Goal: Task Accomplishment & Management: Manage account settings

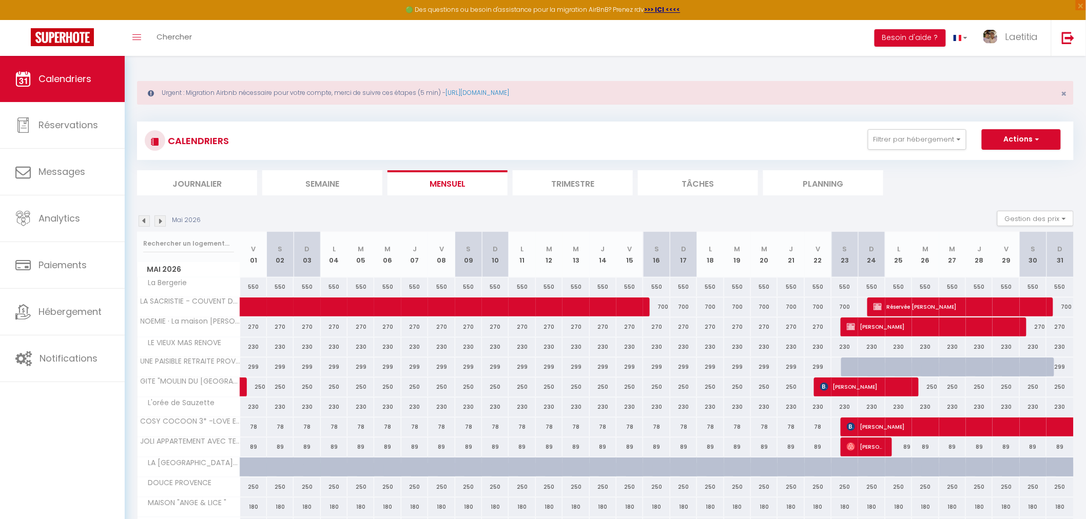
click at [144, 219] on img at bounding box center [144, 221] width 11 height 11
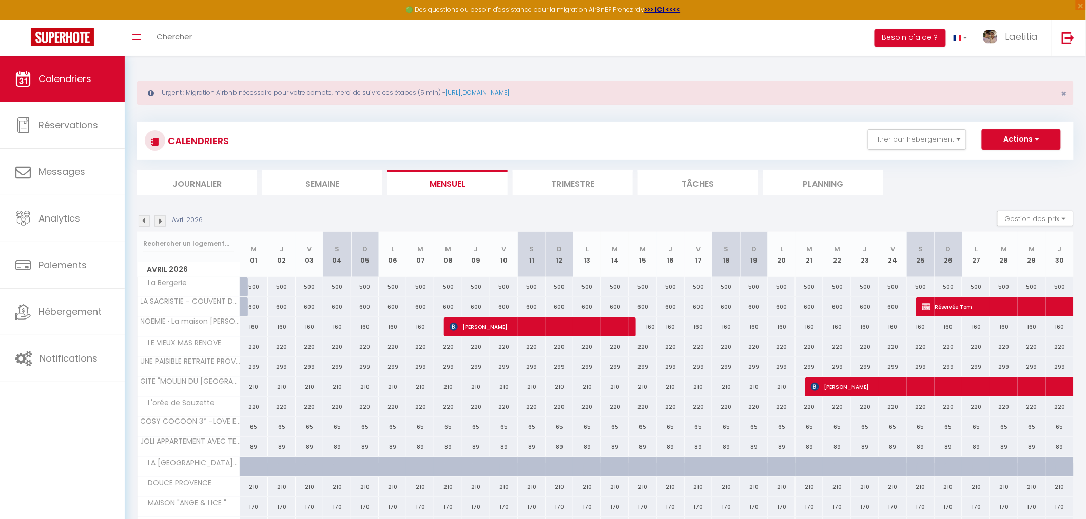
click at [144, 219] on img at bounding box center [144, 221] width 11 height 11
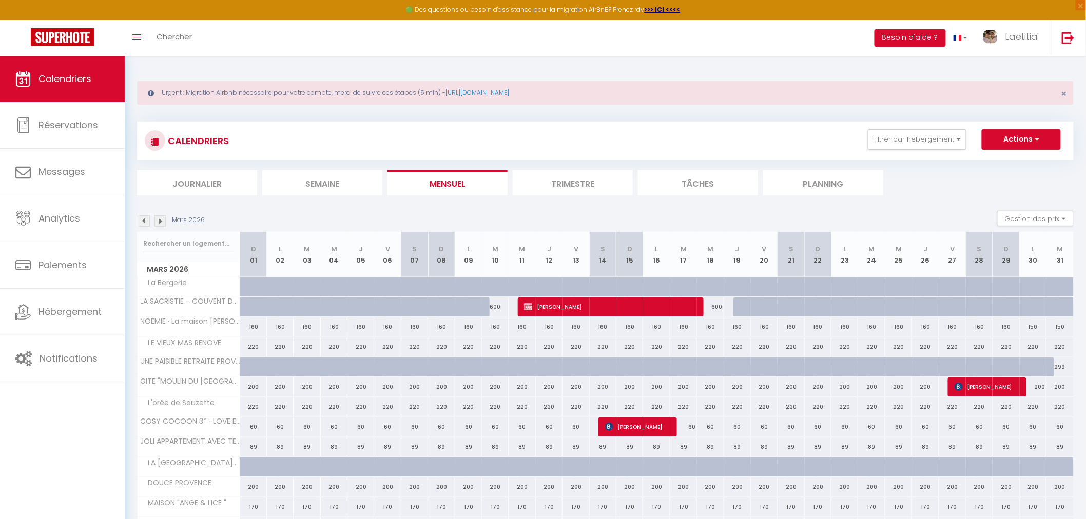
click at [144, 219] on img at bounding box center [144, 221] width 11 height 11
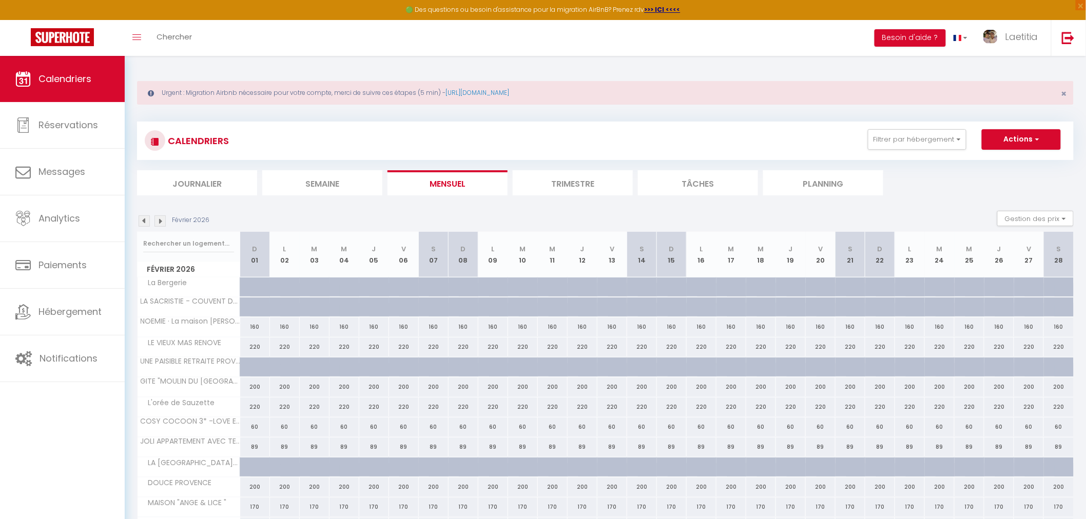
click at [144, 219] on img at bounding box center [144, 221] width 11 height 11
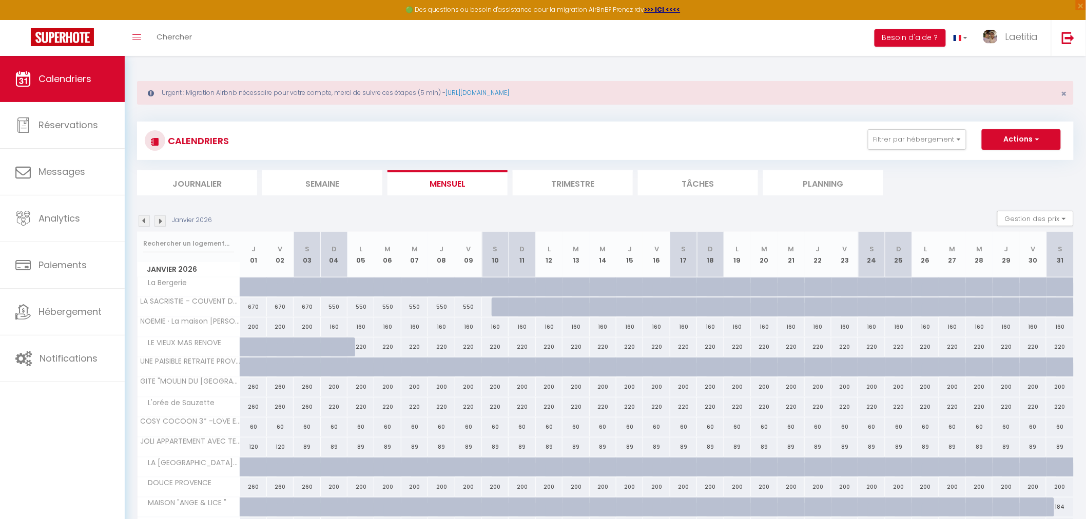
click at [144, 219] on img at bounding box center [144, 221] width 11 height 11
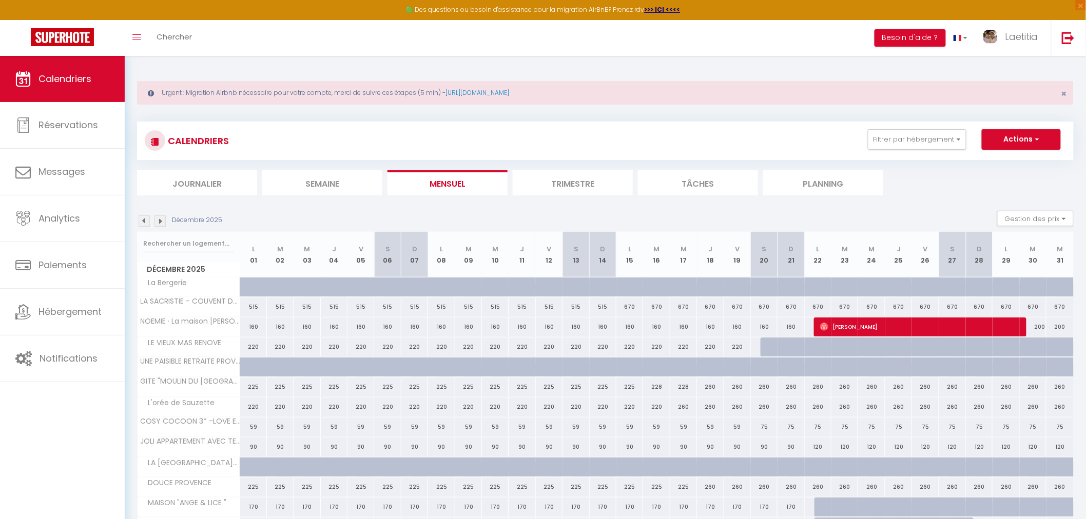
click at [144, 219] on img at bounding box center [144, 221] width 11 height 11
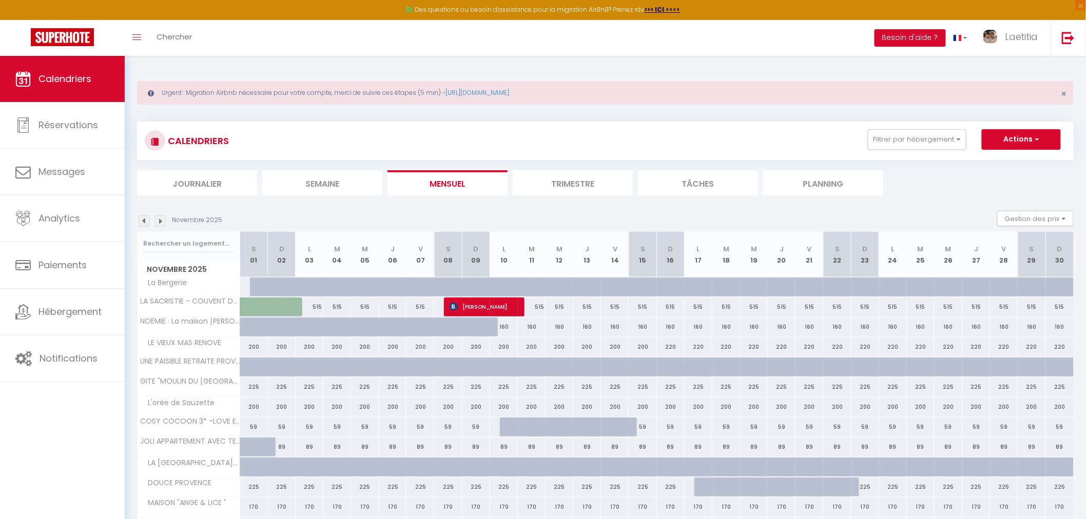
click at [144, 219] on img at bounding box center [144, 221] width 11 height 11
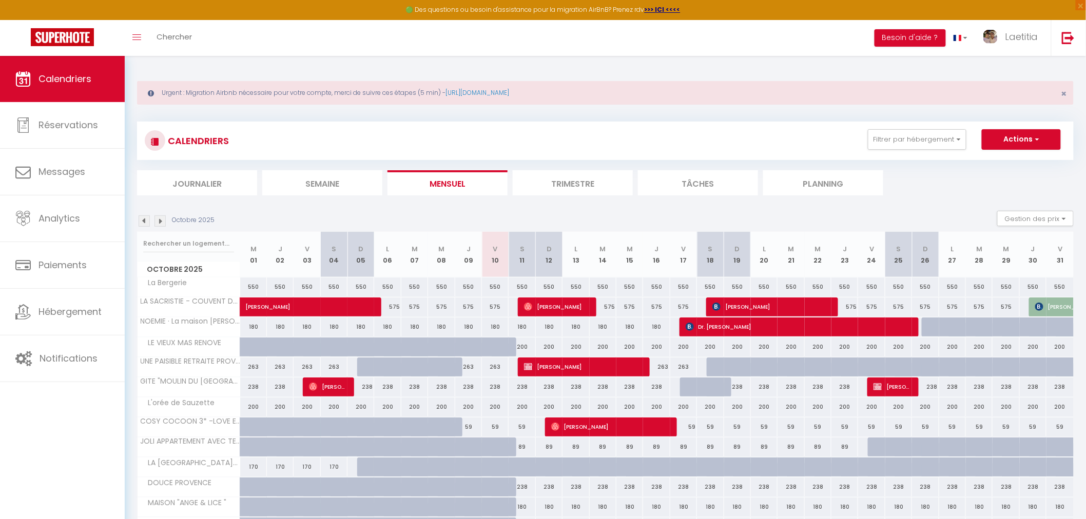
click at [144, 219] on img at bounding box center [144, 221] width 11 height 11
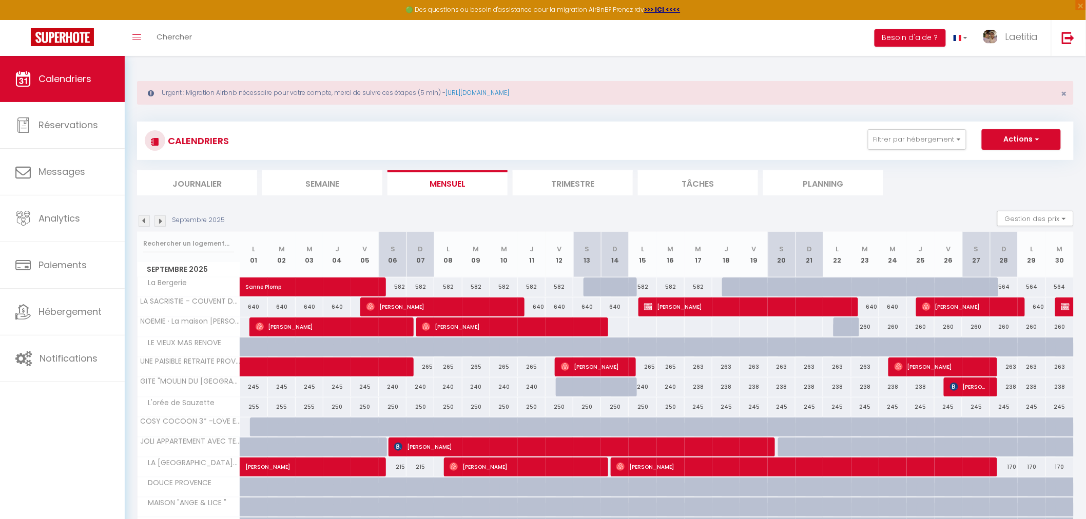
click at [144, 219] on img at bounding box center [144, 221] width 11 height 11
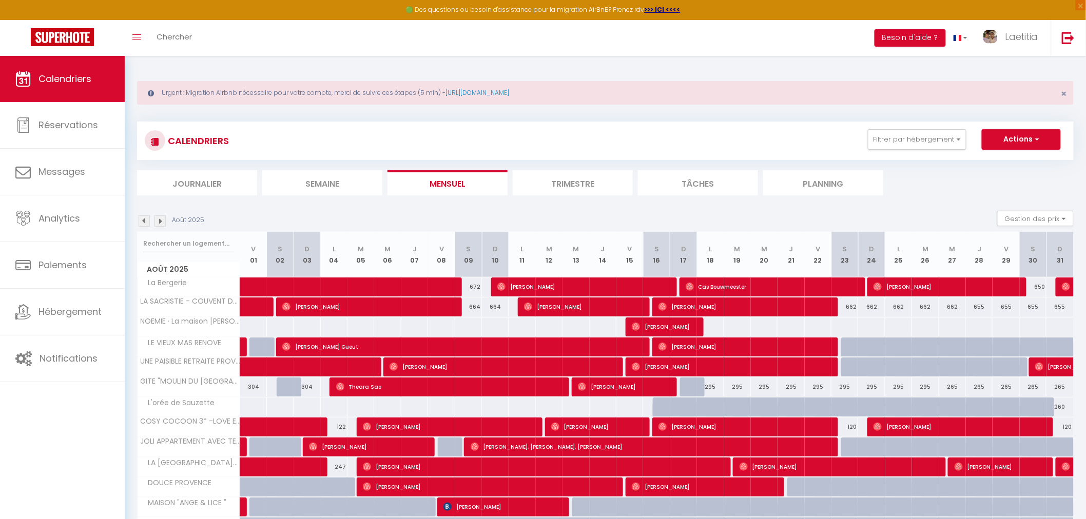
click at [160, 220] on img at bounding box center [159, 221] width 11 height 11
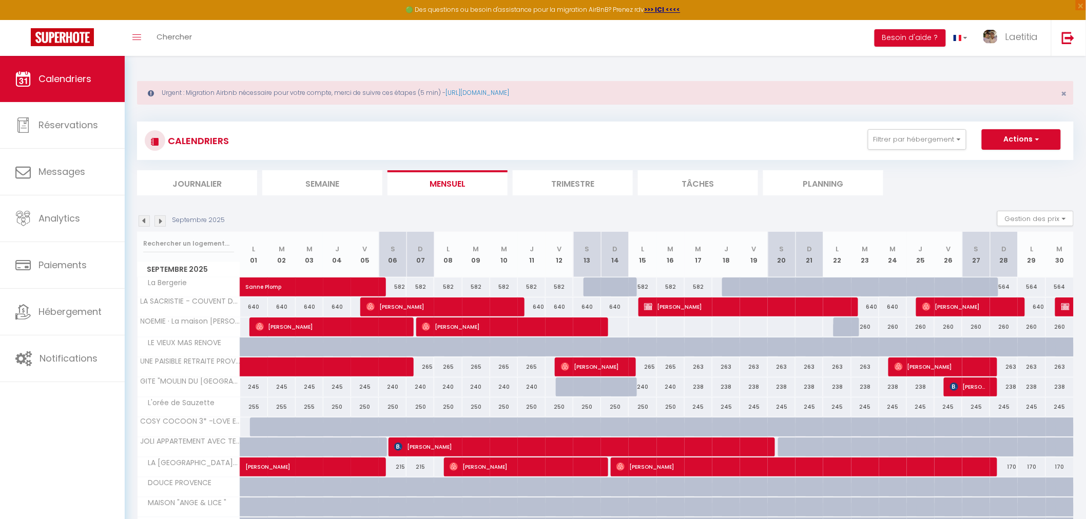
click at [160, 220] on img at bounding box center [159, 221] width 11 height 11
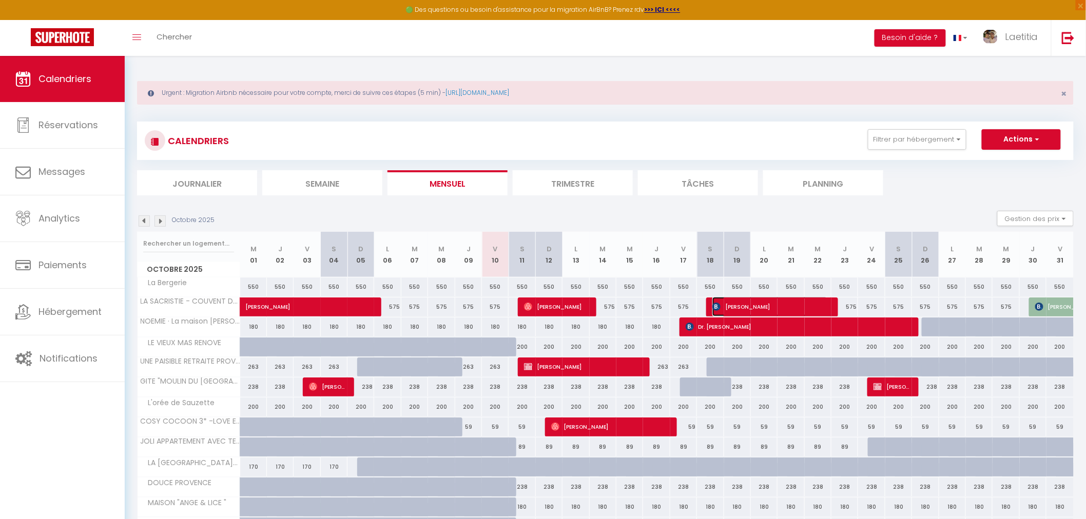
click at [785, 307] on span "[PERSON_NAME]" at bounding box center [769, 306] width 115 height 19
select select "OK"
select select "KO"
select select "1"
select select "0"
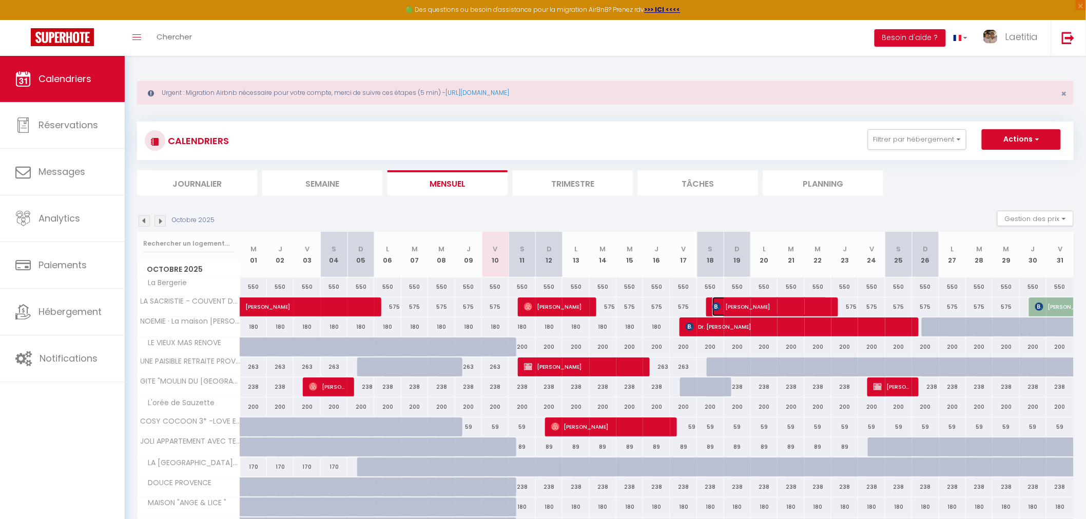
select select "1"
select select
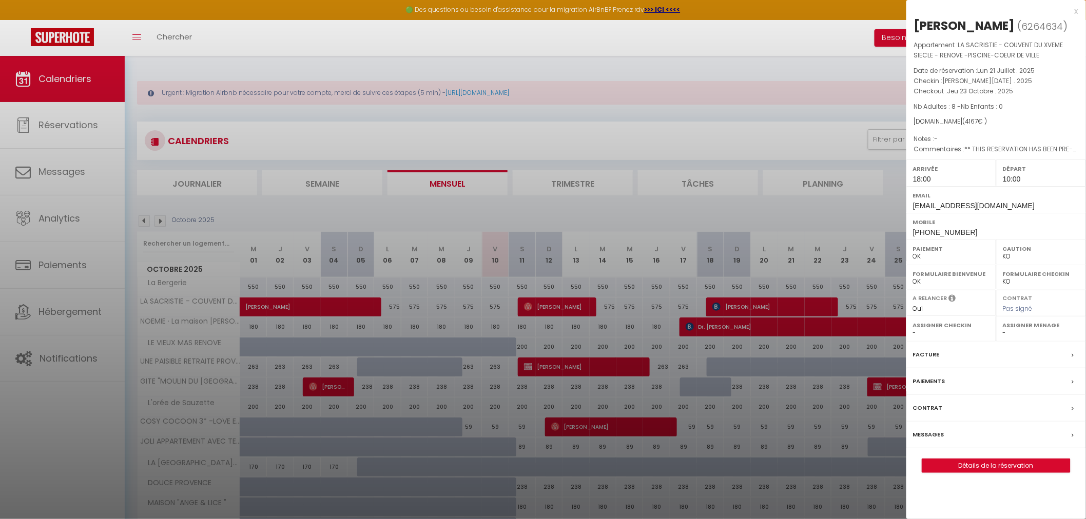
click at [937, 432] on label "Messages" at bounding box center [928, 434] width 31 height 11
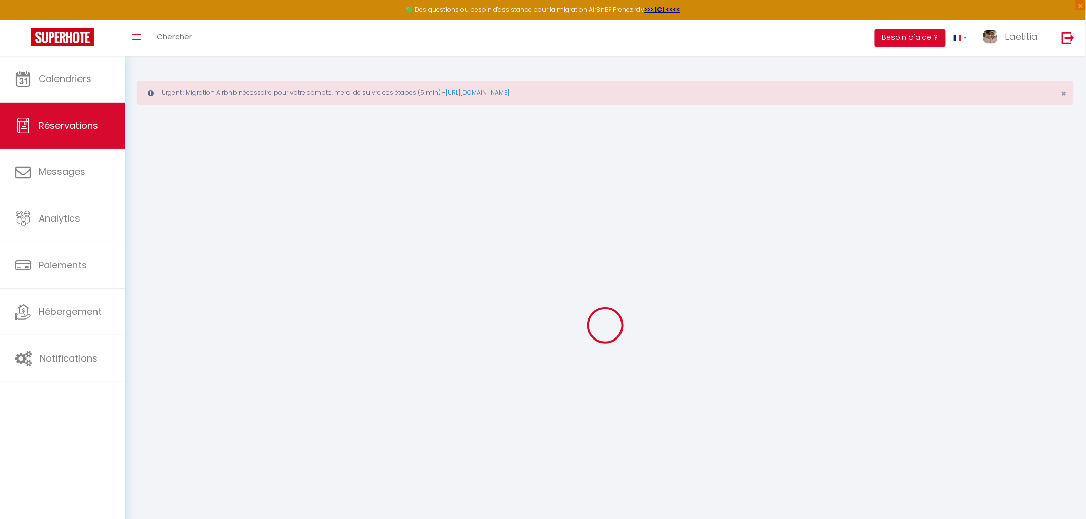
select select
checkbox input "false"
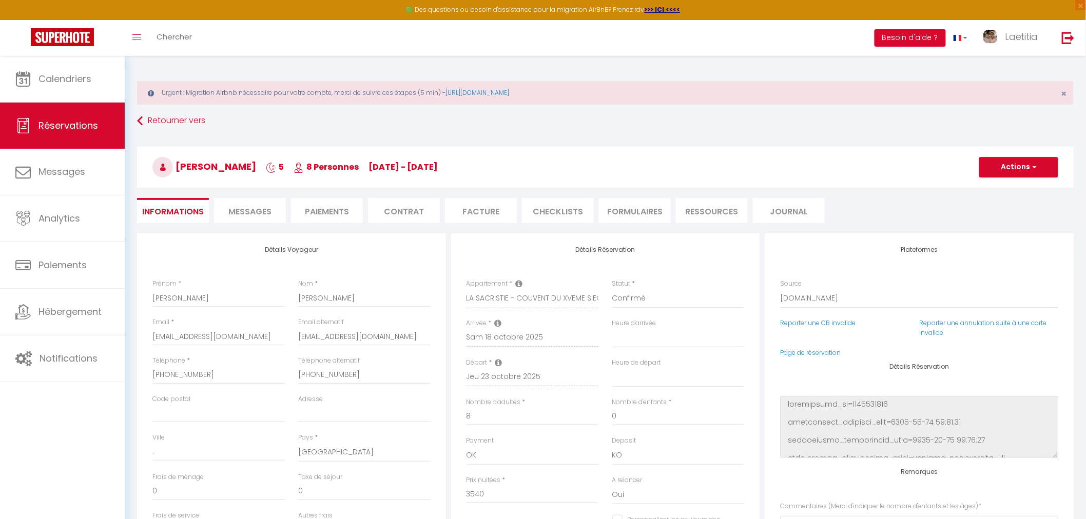
select select
checkbox input "false"
type âges\)0 "** THIS RESERVATION HAS BEEN PRE-PAID ** BOOKING NOTE : Payment charge is EUR 5…"
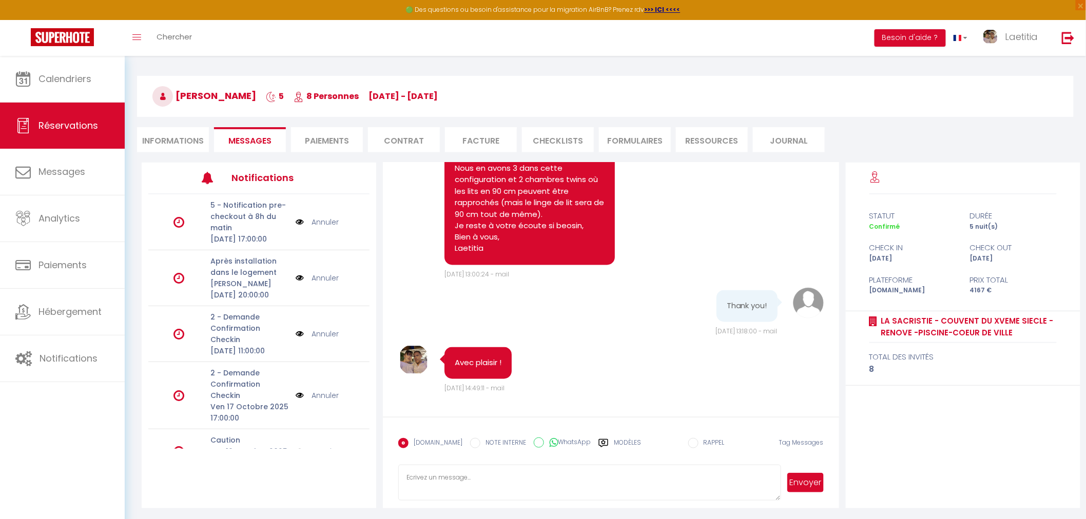
scroll to position [72, 0]
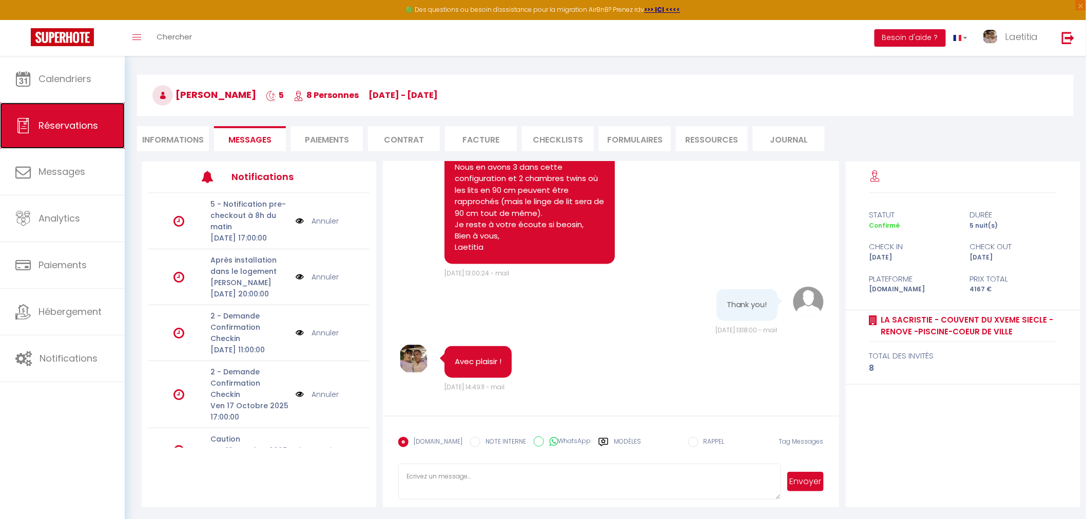
click at [71, 121] on span "Réservations" at bounding box center [68, 125] width 60 height 13
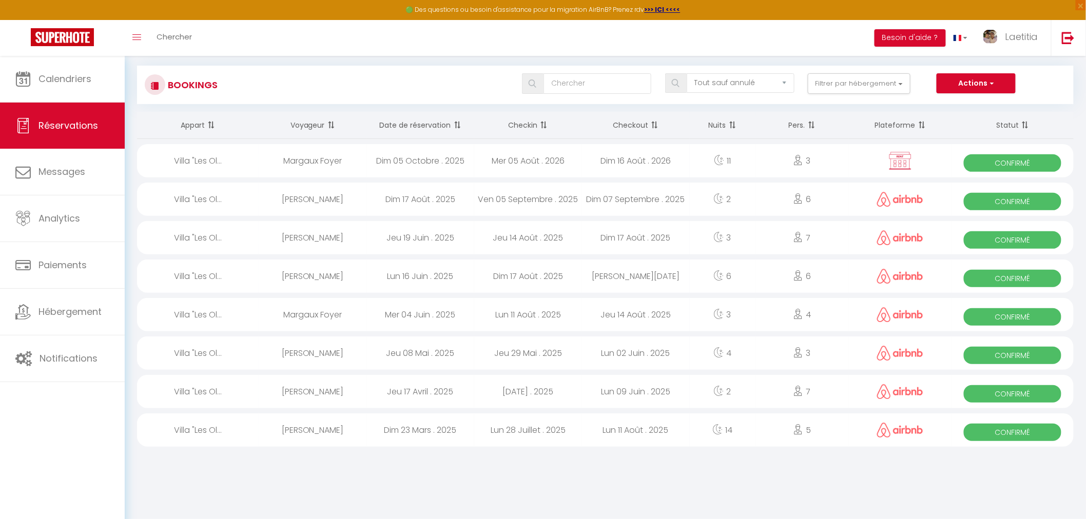
scroll to position [55, 0]
click at [55, 85] on link "Calendriers" at bounding box center [62, 79] width 125 height 46
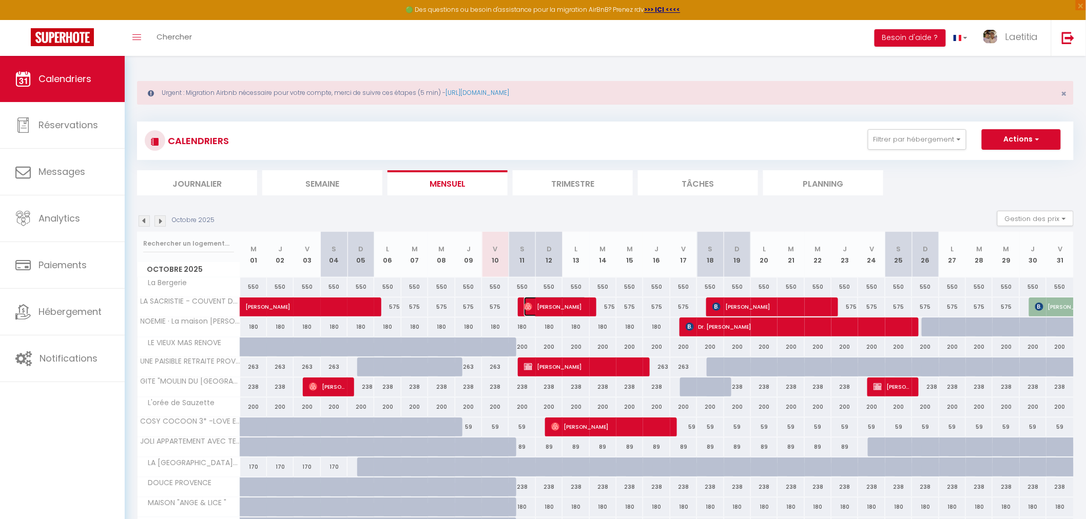
click at [561, 307] on span "[PERSON_NAME]" at bounding box center [555, 306] width 62 height 19
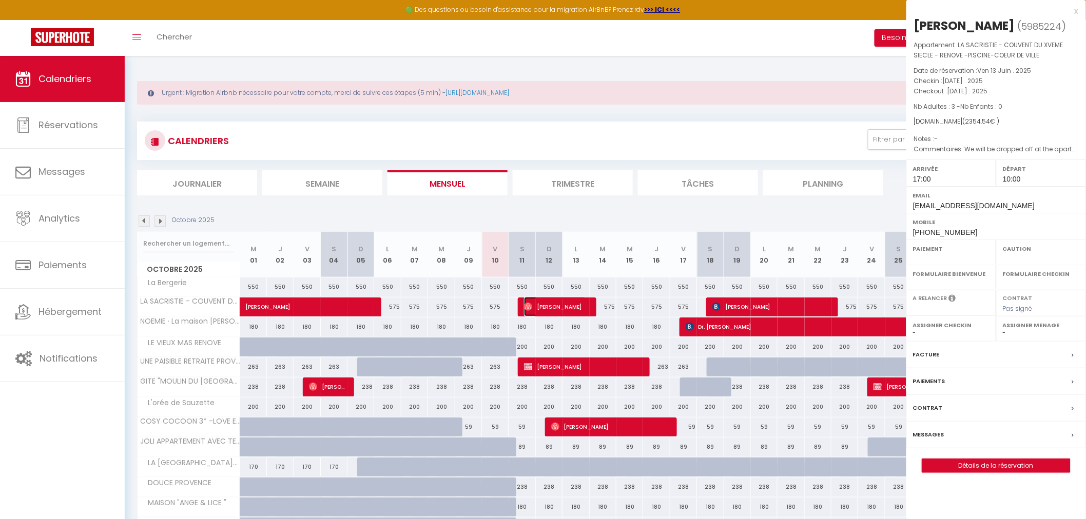
select select "OK"
select select "1"
select select "0"
select select "1"
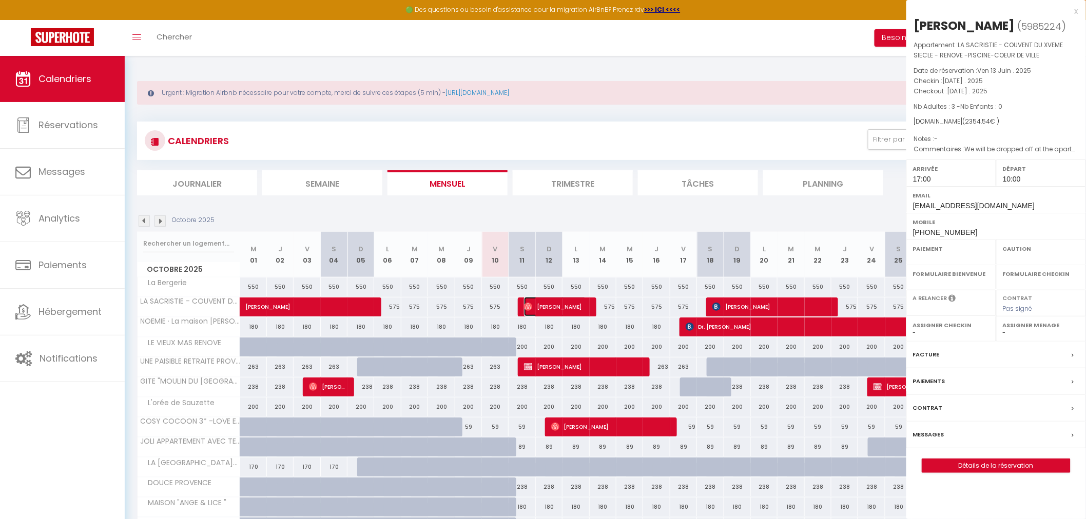
select select
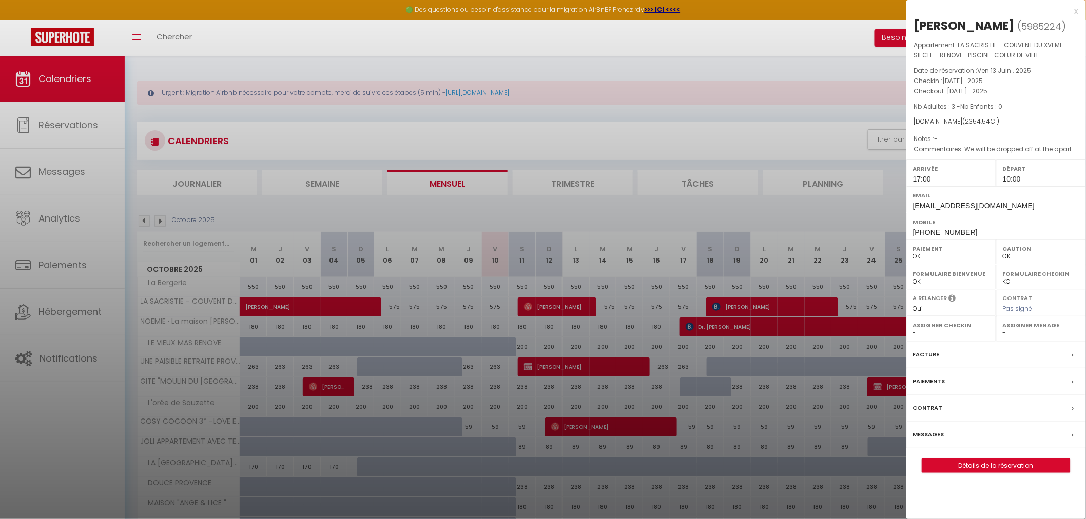
click at [925, 432] on label "Messages" at bounding box center [928, 434] width 31 height 11
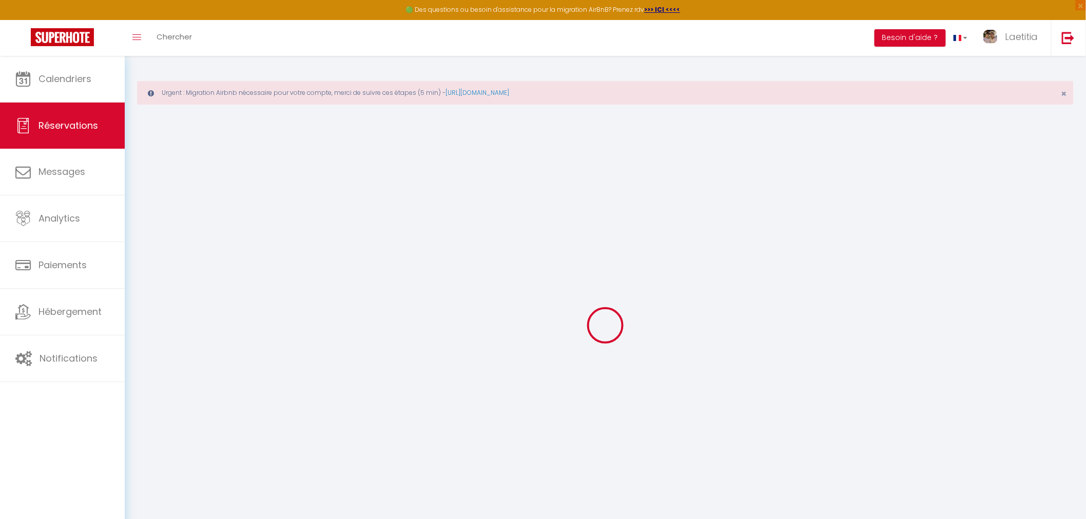
select select
checkbox input "false"
type âges\)0 "We will be dropped off at the apartment after a day tour/transfer. For departur…"
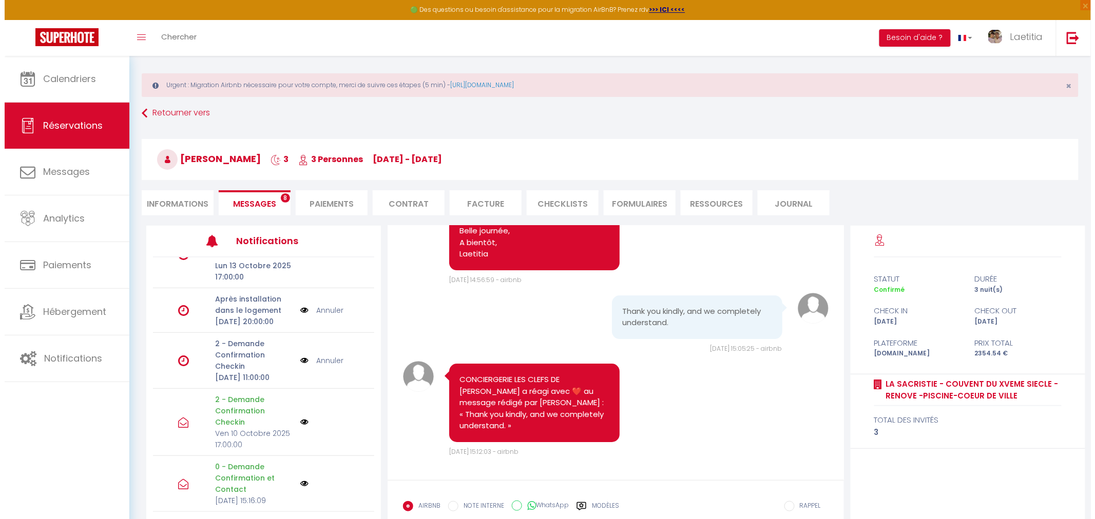
scroll to position [72, 0]
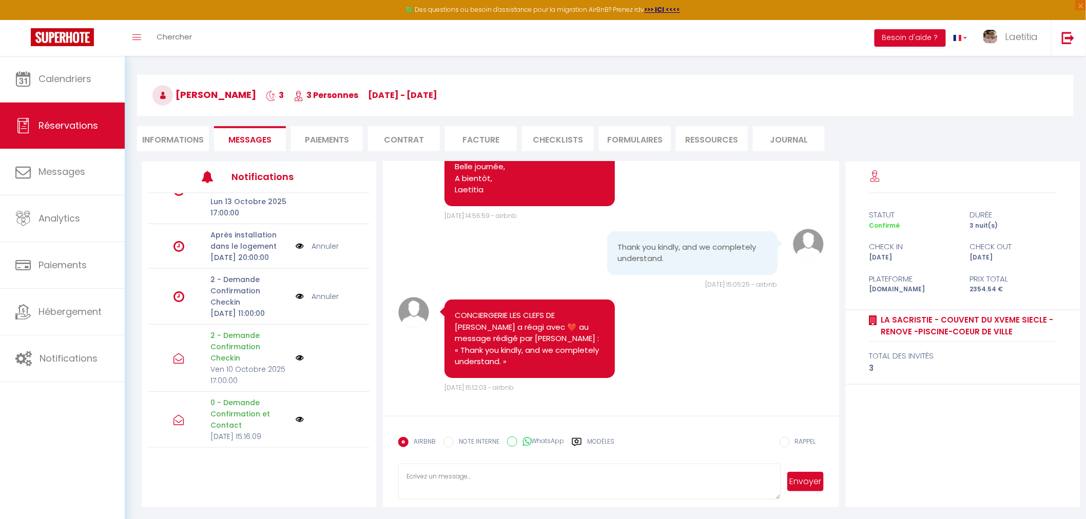
click at [296, 354] on img at bounding box center [300, 358] width 8 height 8
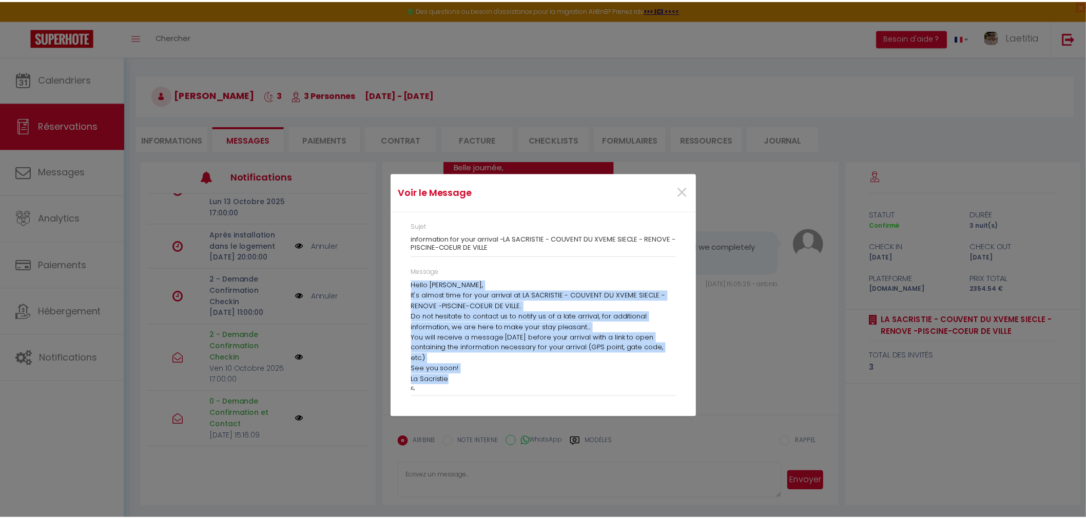
scroll to position [26, 0]
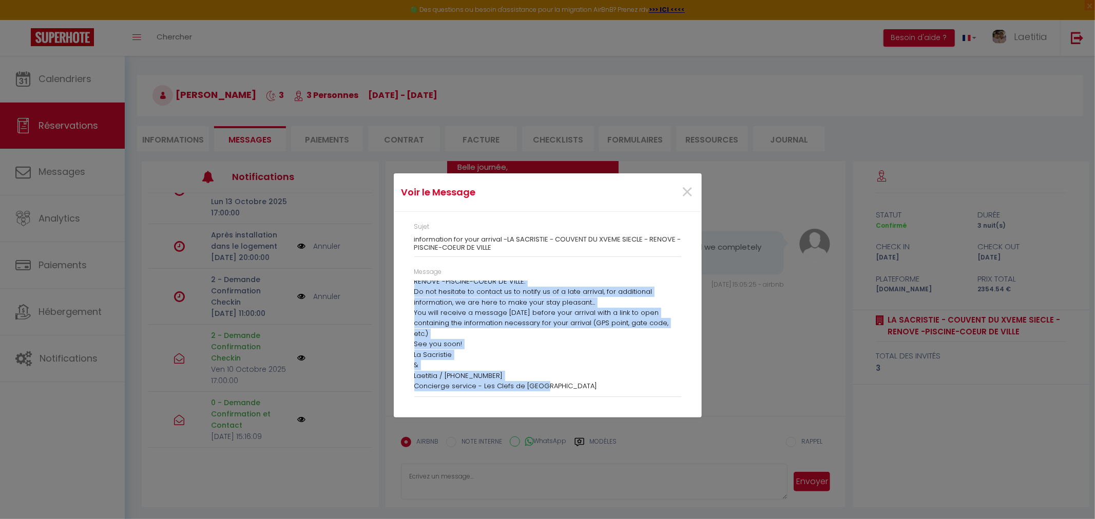
drag, startPoint x: 414, startPoint y: 285, endPoint x: 577, endPoint y: 397, distance: 198.0
click at [577, 397] on div "Message Hello [PERSON_NAME], It's almost time for your arrival at LA SACRISTIE …" at bounding box center [547, 332] width 267 height 130
click at [689, 190] on span "×" at bounding box center [687, 192] width 13 height 31
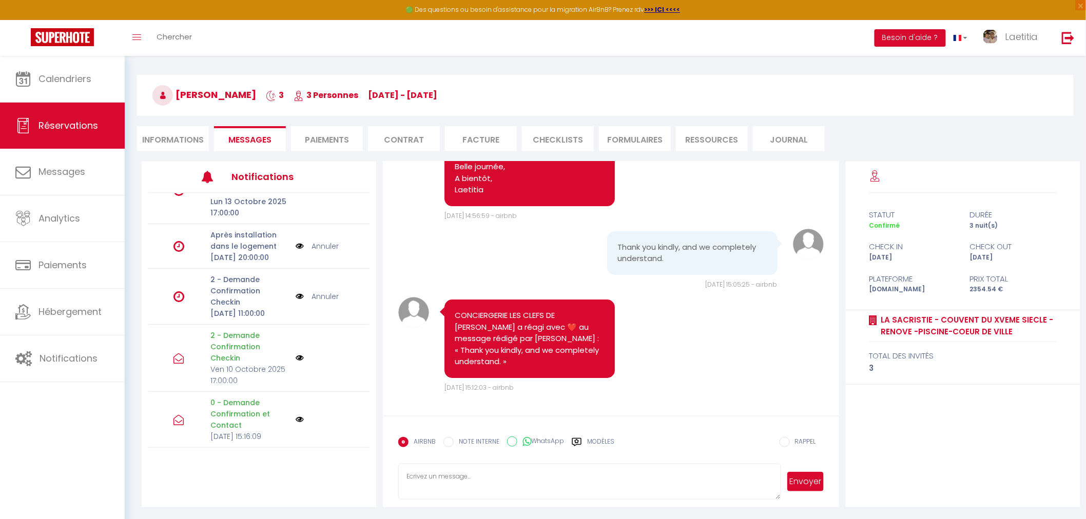
click at [296, 354] on img at bounding box center [300, 358] width 8 height 8
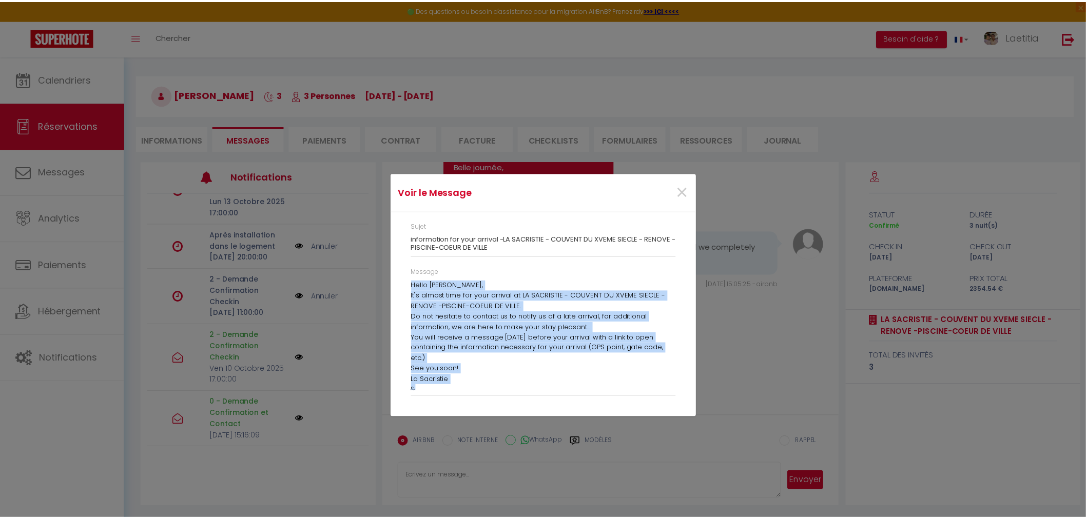
scroll to position [26, 0]
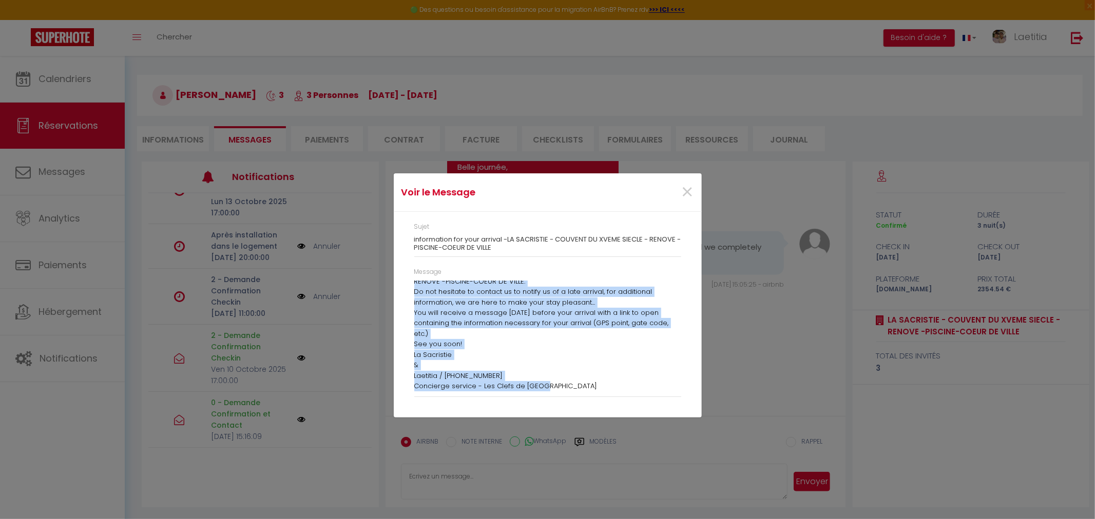
drag, startPoint x: 414, startPoint y: 285, endPoint x: 582, endPoint y: 392, distance: 198.9
click at [582, 392] on div "Message Hello [PERSON_NAME], It's almost time for your arrival at LA SACRISTIE …" at bounding box center [547, 332] width 267 height 130
copy div "Hello [PERSON_NAME], It's almost time for your arrival at LA SACRISTIE - COUVEN…"
click at [685, 196] on span "×" at bounding box center [687, 192] width 13 height 31
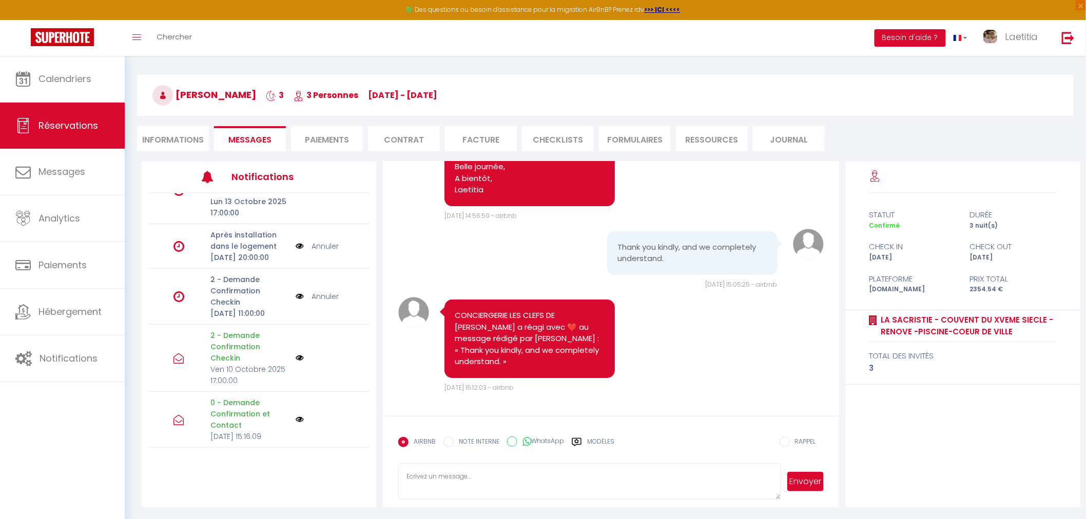
scroll to position [1570, 0]
click at [435, 475] on textarea at bounding box center [589, 482] width 382 height 36
paste textarea "Hello [PERSON_NAME], It's almost time for your arrival at LA SACRISTIE - COUVEN…"
type textarea "Hello [PERSON_NAME], It's almost time for your arrival at LA SACRISTIE - COUVEN…"
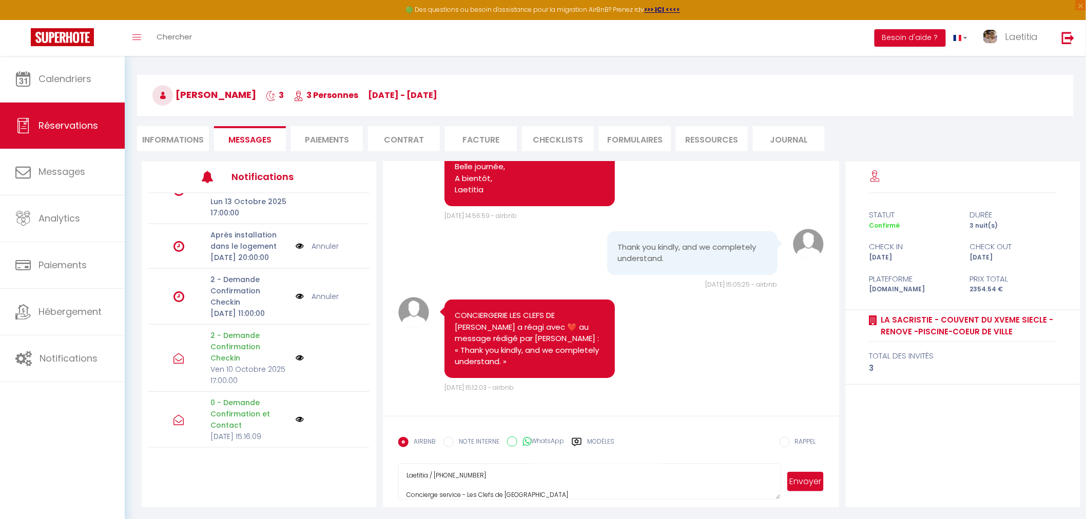
click at [810, 478] on button "Envoyer" at bounding box center [805, 481] width 36 height 19
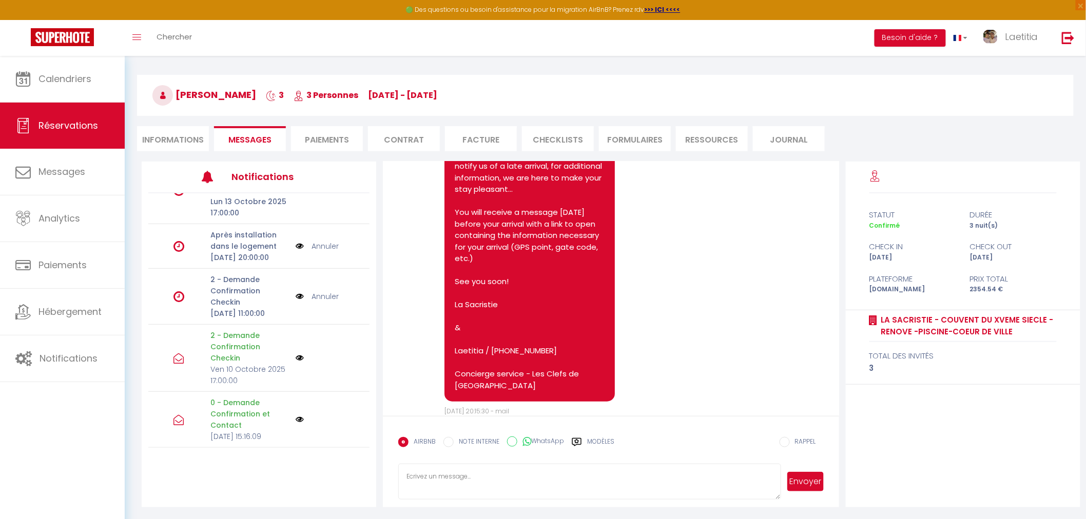
scroll to position [1802, 0]
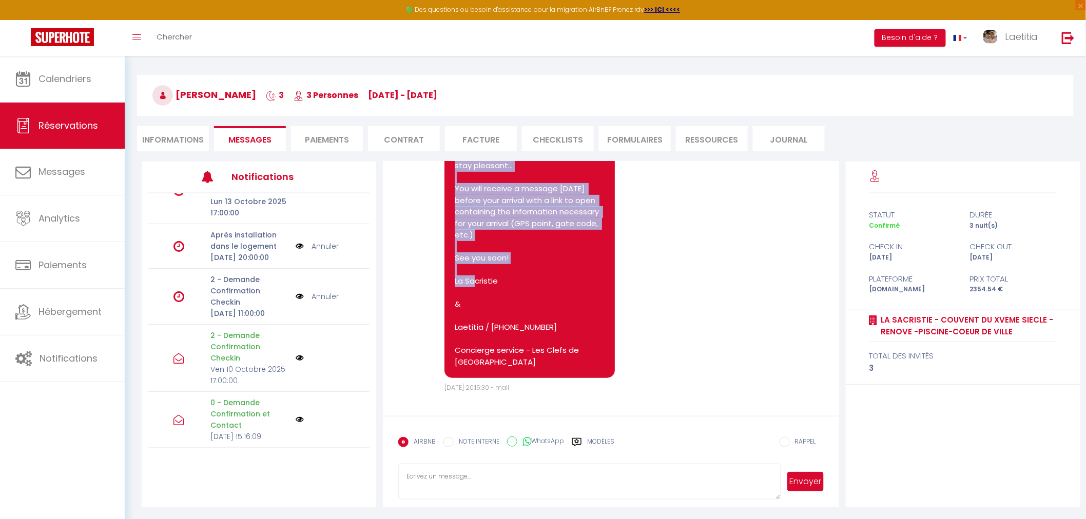
drag, startPoint x: 455, startPoint y: 185, endPoint x: 573, endPoint y: 401, distance: 246.2
click at [573, 368] on pre "Hello [PERSON_NAME], It's almost time for your arrival at LA SACRISTIE - COUVEN…" at bounding box center [529, 212] width 149 height 312
copy pre "Hello [PERSON_NAME], It's almost time for your arrival at LA SACRISTIE - COUVEN…"
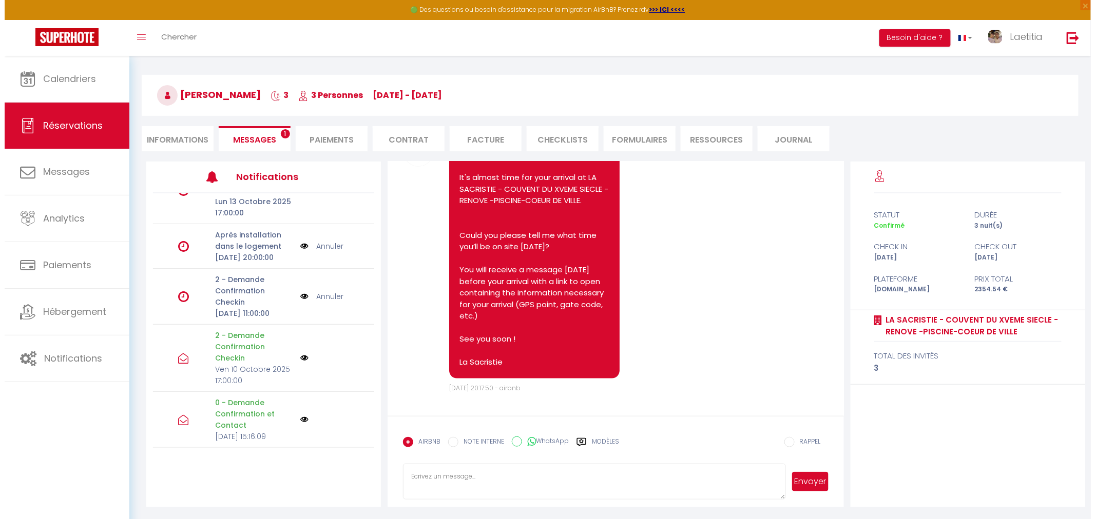
scroll to position [2181, 0]
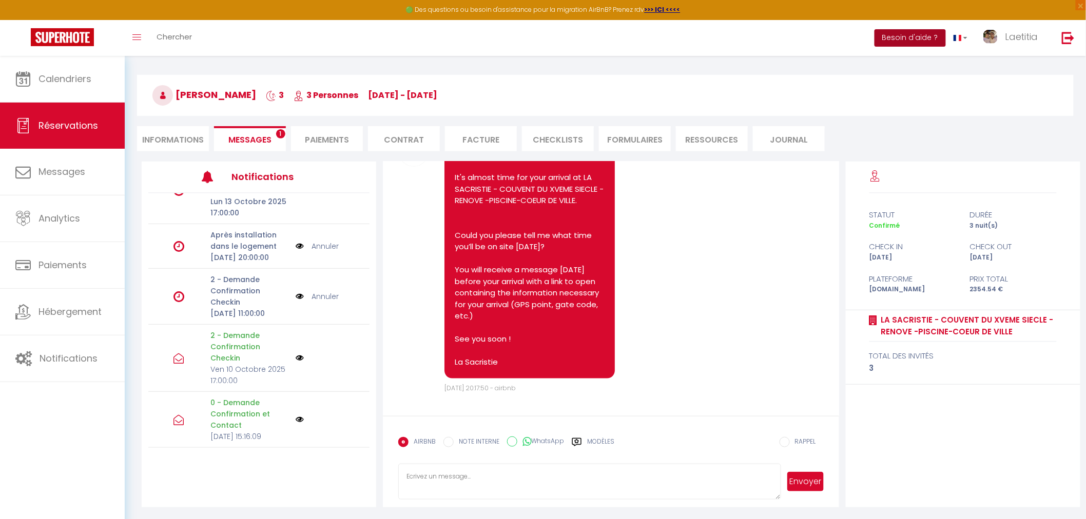
click at [906, 37] on button "Besoin d'aide ?" at bounding box center [909, 37] width 71 height 17
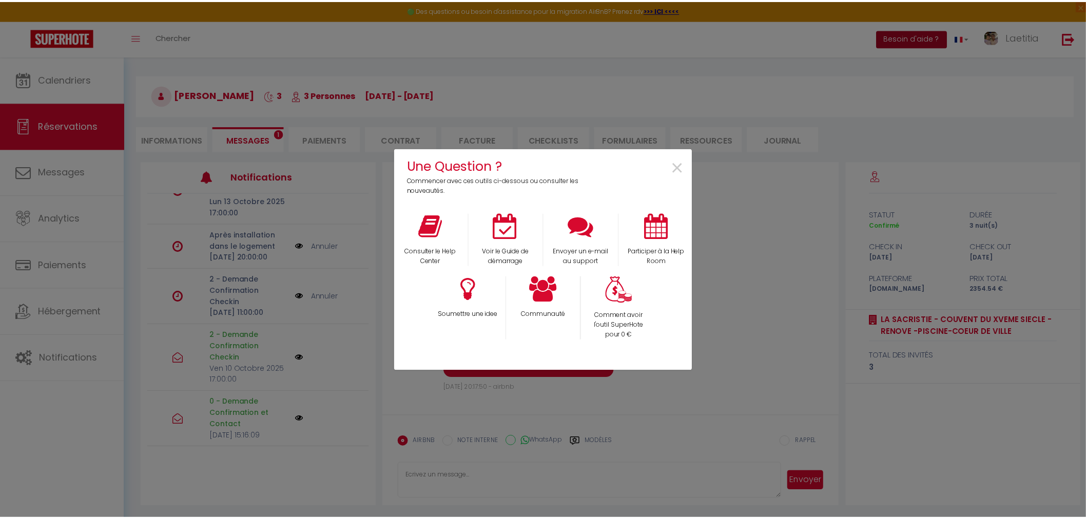
scroll to position [2169, 0]
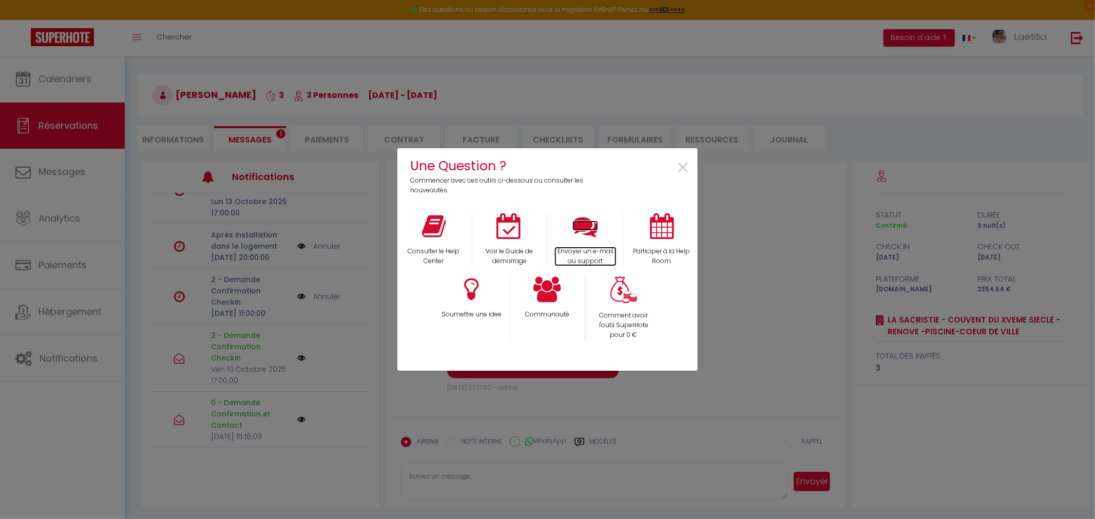
click at [588, 234] on icon at bounding box center [585, 226] width 26 height 26
click at [685, 166] on span "×" at bounding box center [683, 168] width 14 height 32
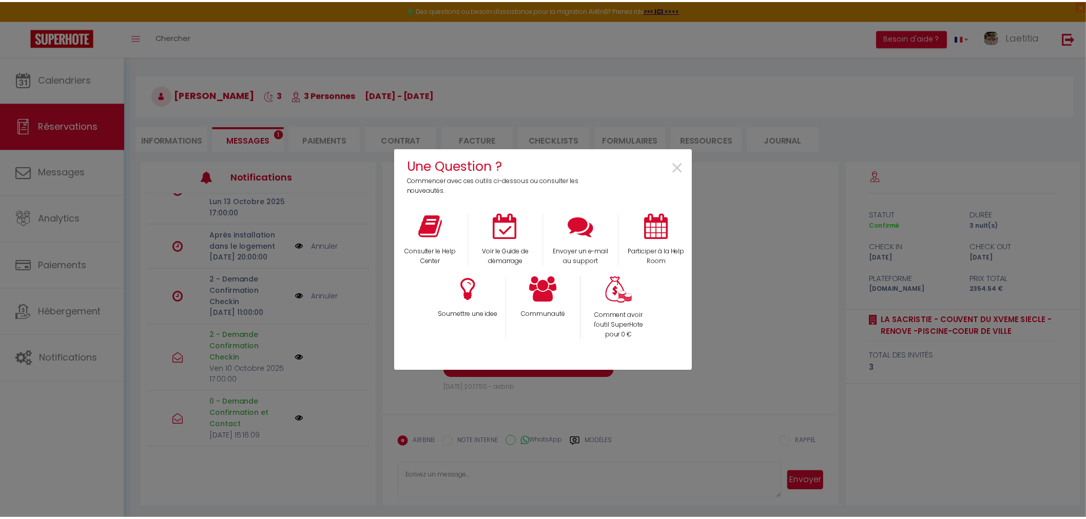
scroll to position [2181, 0]
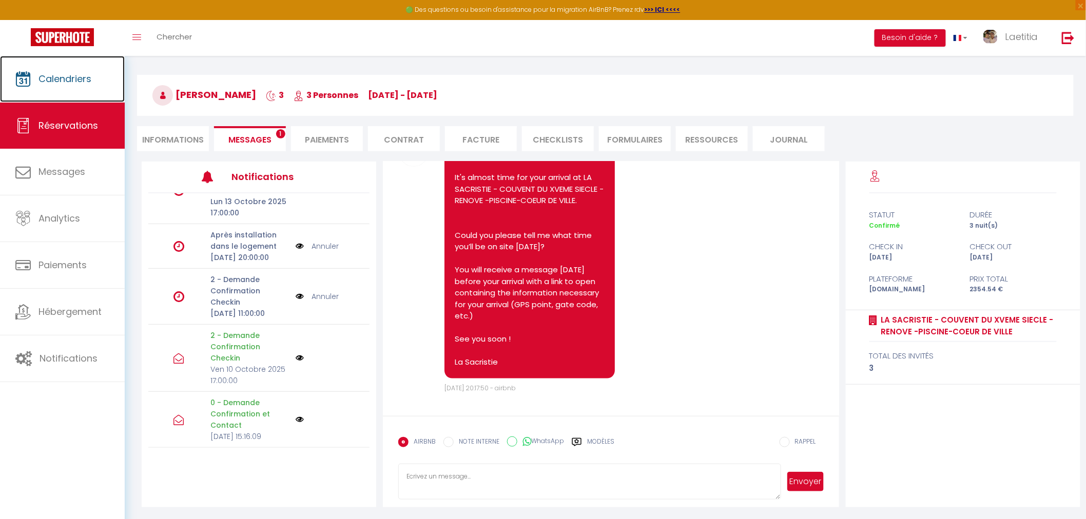
click at [73, 84] on span "Calendriers" at bounding box center [64, 78] width 53 height 13
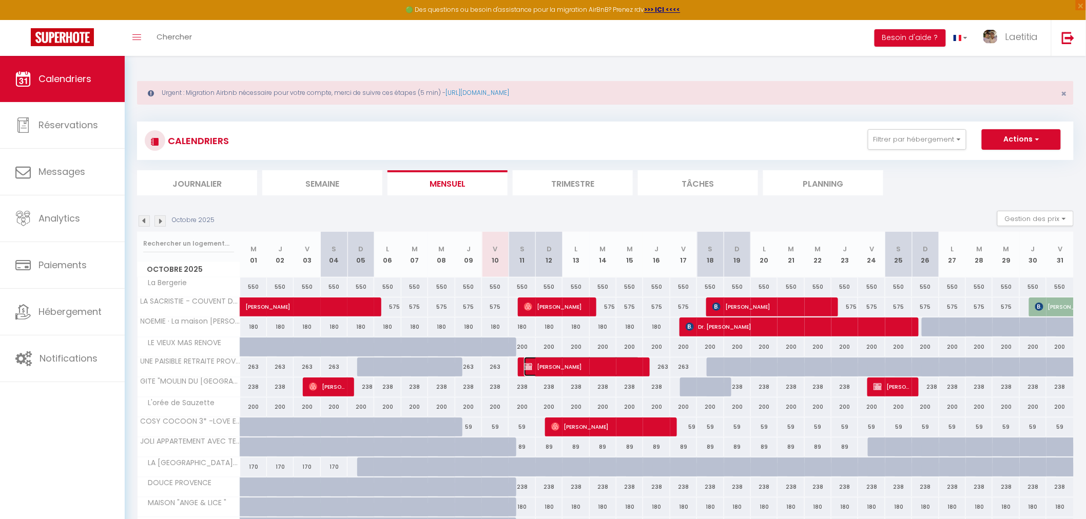
click at [556, 363] on span "[PERSON_NAME]" at bounding box center [581, 366] width 115 height 19
select select "OK"
select select "KO"
select select "0"
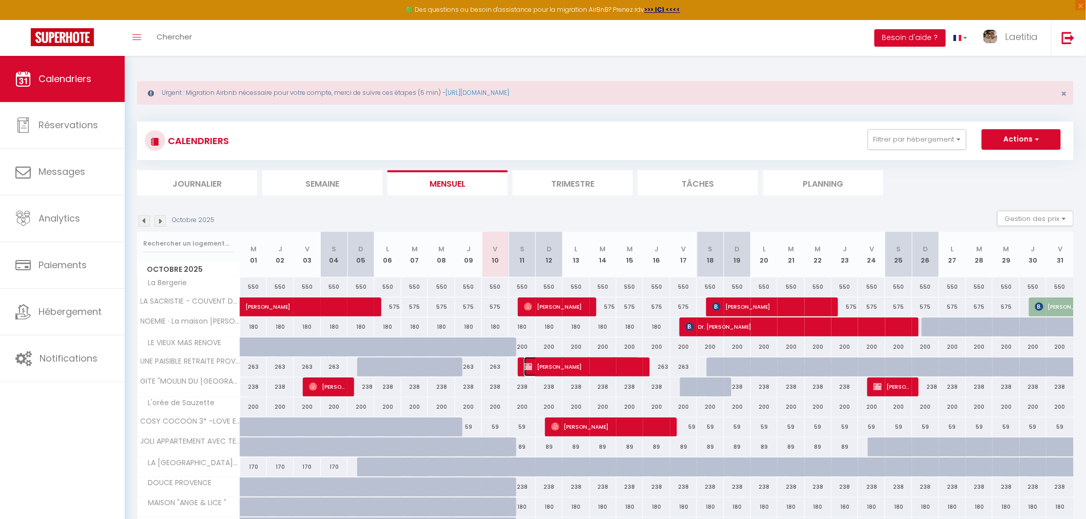
select select "1"
select select
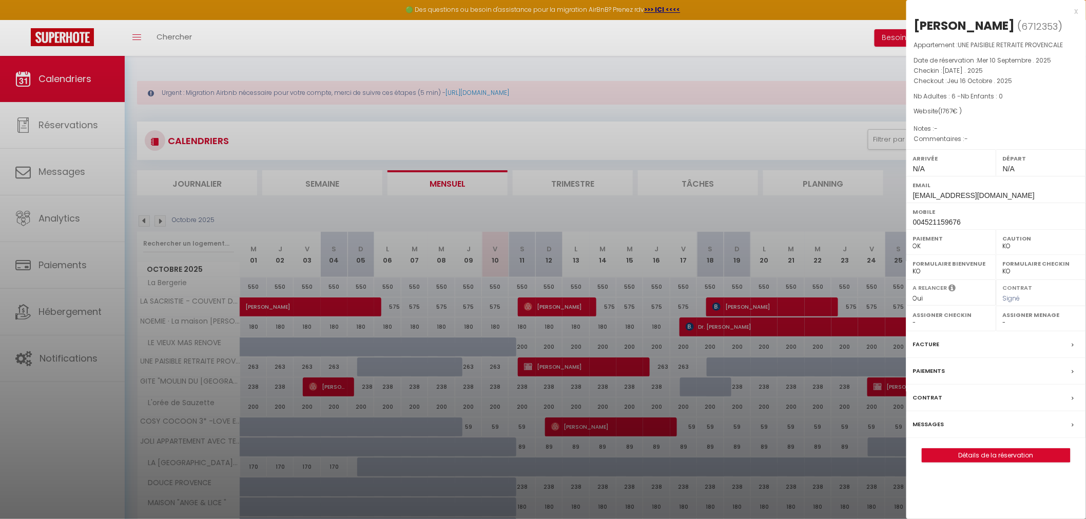
click at [933, 430] on label "Messages" at bounding box center [928, 424] width 31 height 11
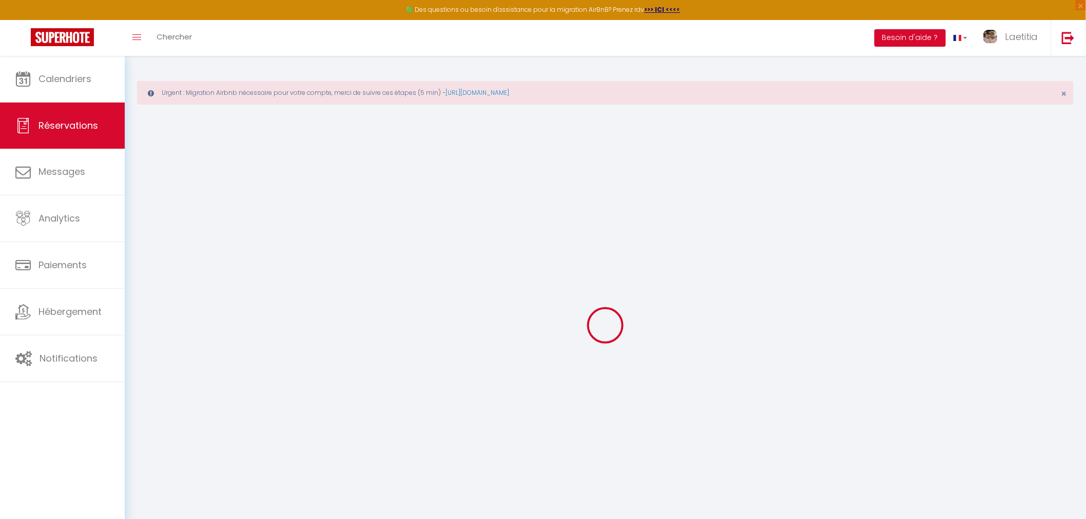
select select
checkbox input "false"
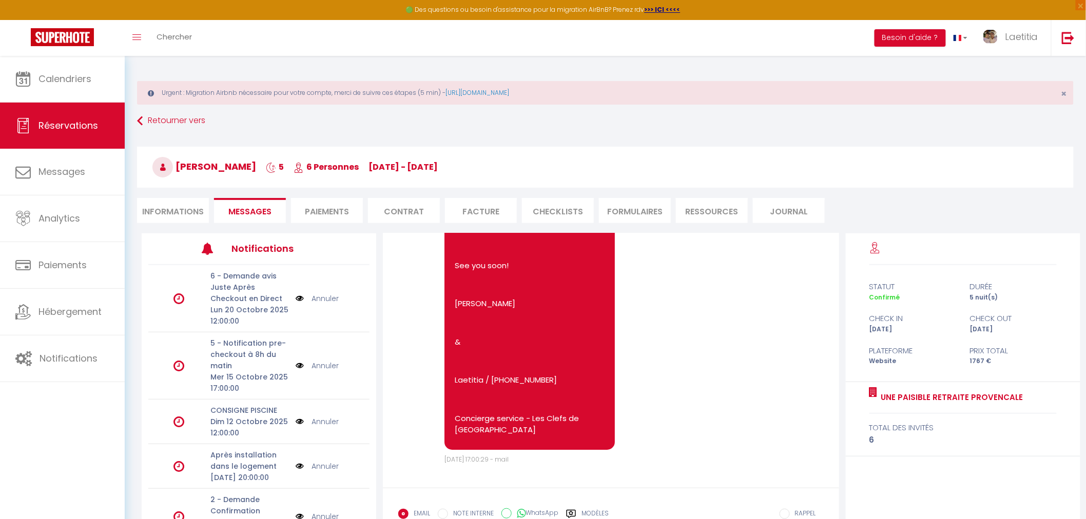
scroll to position [3268, 0]
click at [90, 65] on link "Calendriers" at bounding box center [62, 79] width 125 height 46
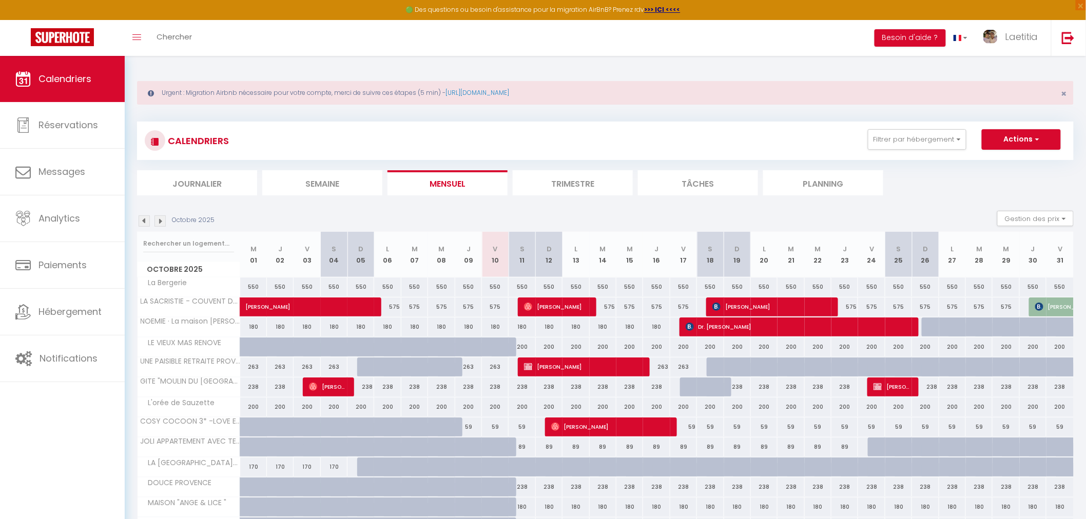
click at [160, 216] on img at bounding box center [159, 221] width 11 height 11
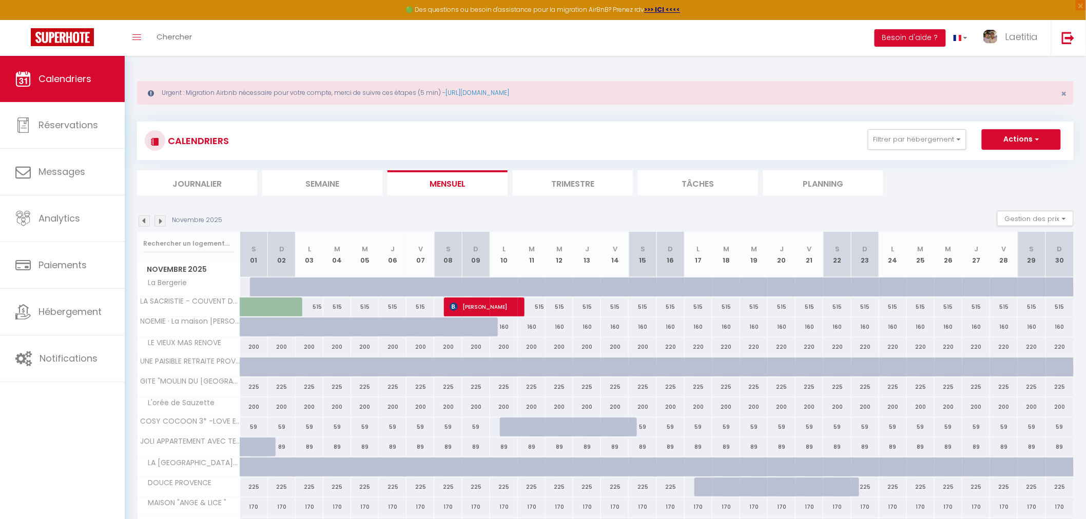
click at [160, 216] on img at bounding box center [159, 221] width 11 height 11
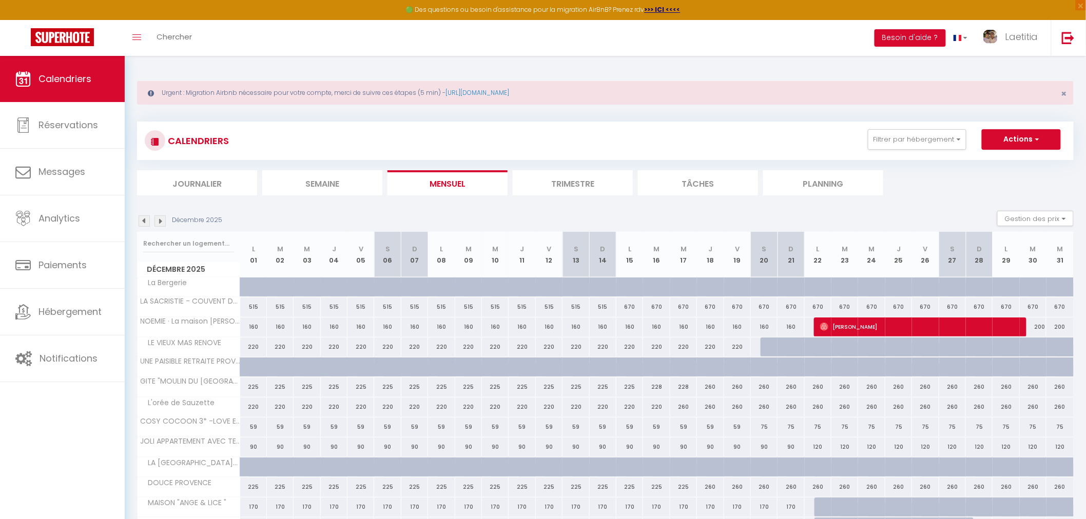
click at [766, 289] on div at bounding box center [773, 292] width 27 height 19
type input "670"
type input "Sam 20 Décembre 2025"
type input "Dim 21 Décembre 2025"
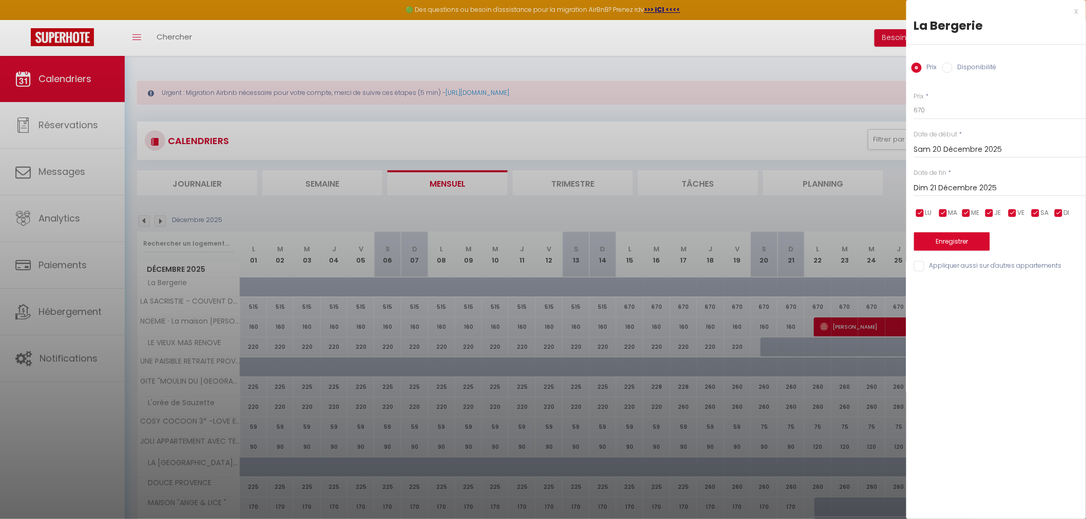
click at [948, 71] on input "Disponibilité" at bounding box center [947, 68] width 10 height 10
radio input "true"
radio input "false"
click at [963, 185] on input "Dim 21 Décembre 2025" at bounding box center [1000, 189] width 172 height 13
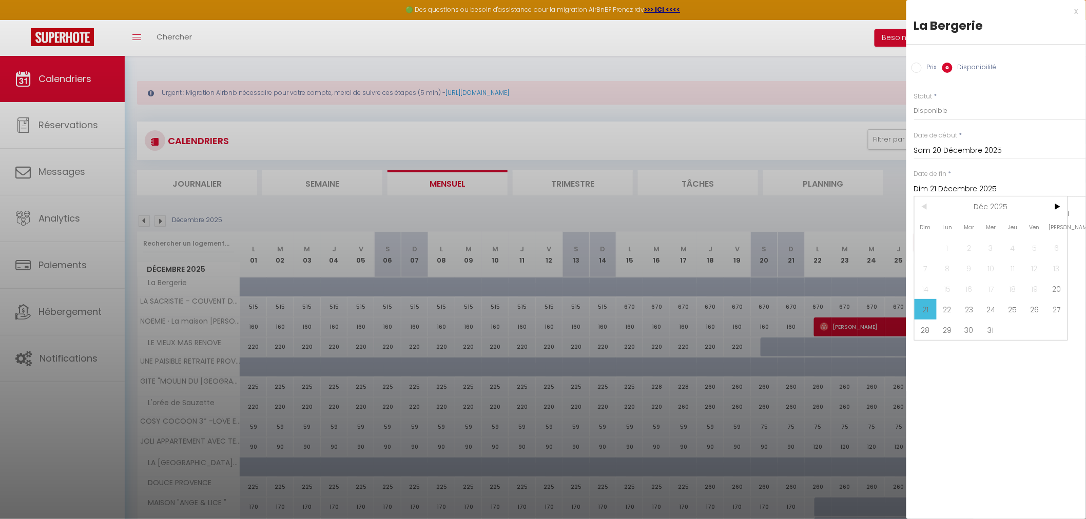
click at [1056, 209] on span ">" at bounding box center [1056, 207] width 22 height 21
click at [930, 266] on span "4" at bounding box center [925, 268] width 22 height 21
type input "Dim 04 Janvier 2026"
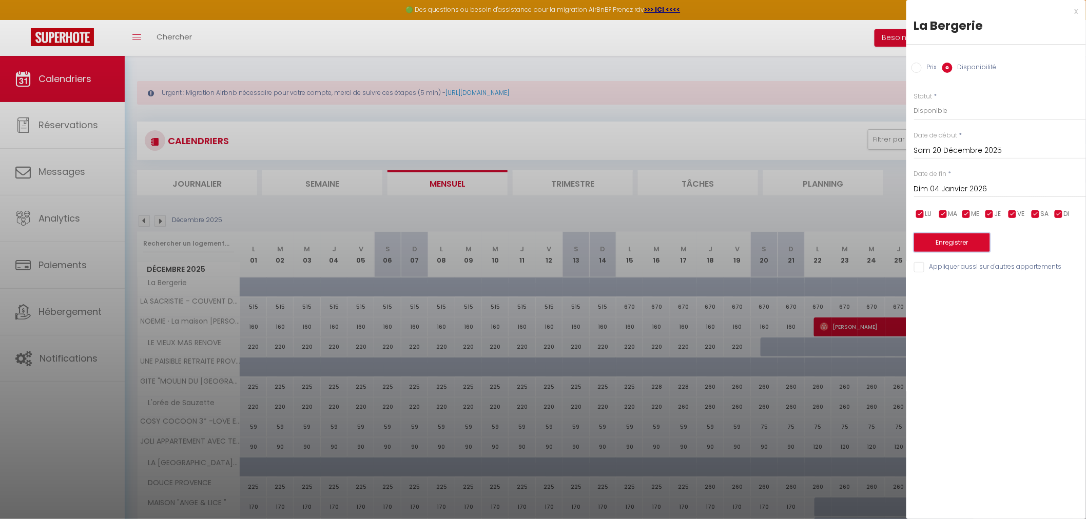
click at [944, 244] on button "Enregistrer" at bounding box center [952, 242] width 76 height 18
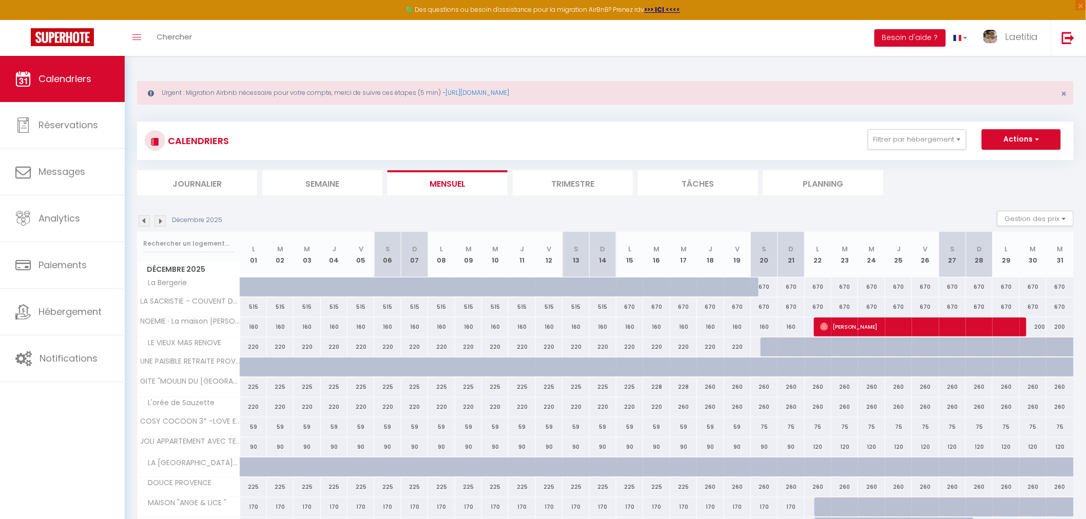
click at [771, 286] on div "670" at bounding box center [764, 287] width 27 height 19
type input "670"
select select "1"
type input "Sam 20 Décembre 2025"
type input "Dim 21 Décembre 2025"
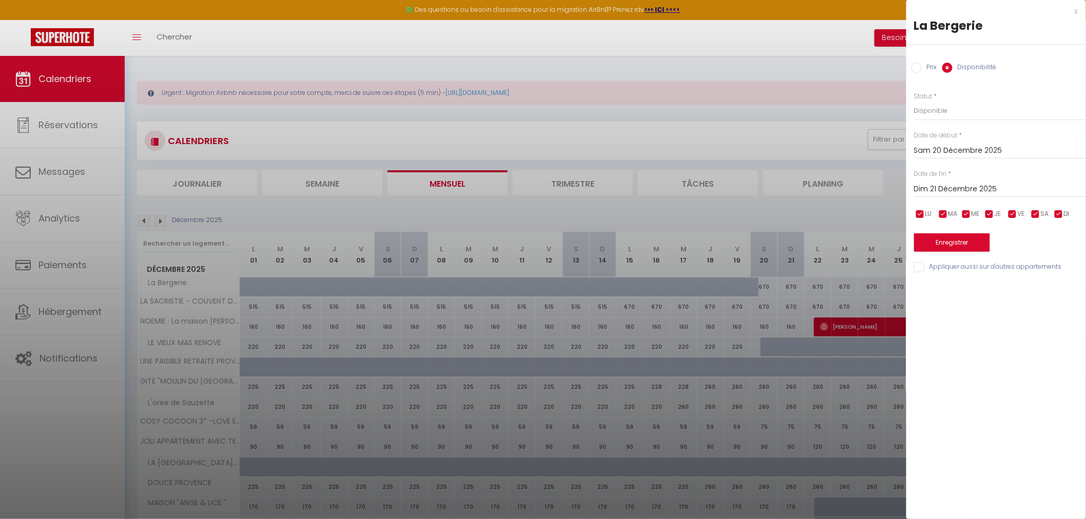
click at [916, 69] on input "Prix" at bounding box center [916, 68] width 10 height 10
radio input "true"
radio input "false"
drag, startPoint x: 946, startPoint y: 109, endPoint x: 905, endPoint y: 110, distance: 40.6
click at [906, 110] on div "Prix * 670 Statut * Disponible Indisponible Date de début * [DATE] < [DATE] > D…" at bounding box center [996, 176] width 180 height 194
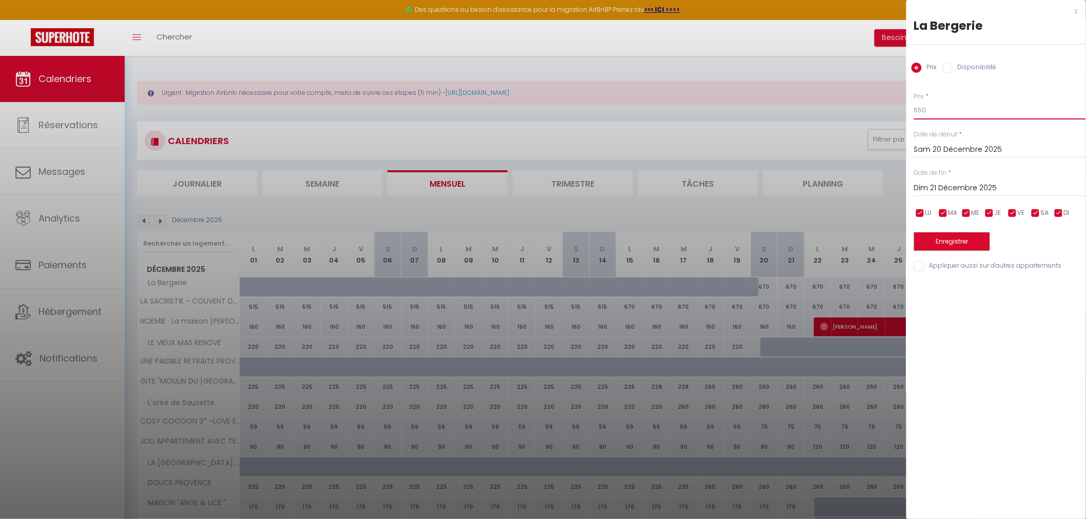
type input "550"
click at [967, 237] on button "Enregistrer" at bounding box center [952, 241] width 76 height 18
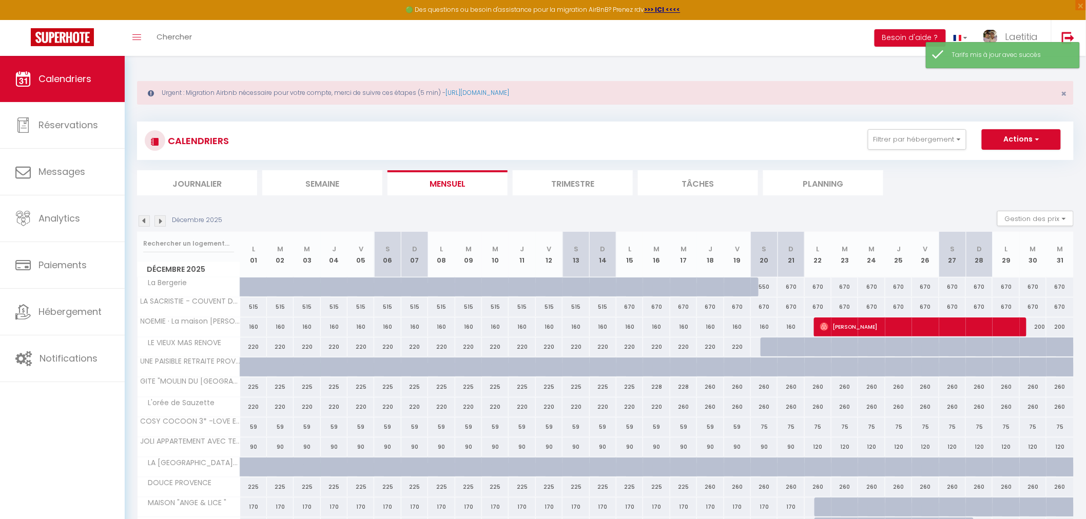
click at [794, 285] on div "670" at bounding box center [790, 287] width 27 height 19
type input "670"
type input "Dim 21 Décembre 2025"
type input "Lun 22 Décembre 2025"
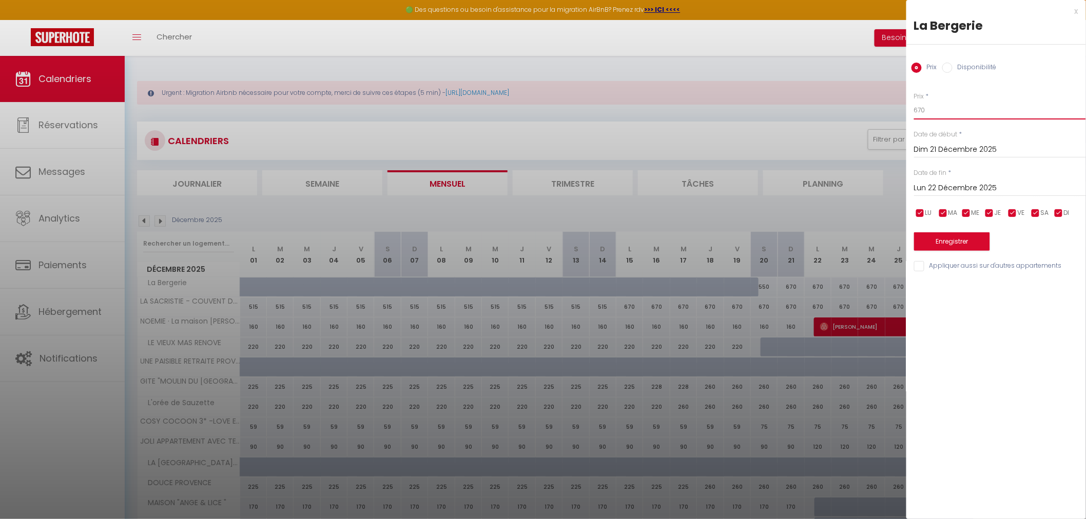
drag, startPoint x: 945, startPoint y: 112, endPoint x: 878, endPoint y: 109, distance: 67.3
click at [878, 109] on body "🟢 Des questions ou besoin d'assistance pour la migration AirBnB? Prenez rdv >>>…" at bounding box center [543, 401] width 1086 height 690
type input "550"
click at [947, 186] on input "Lun 22 Décembre 2025" at bounding box center [1000, 188] width 172 height 13
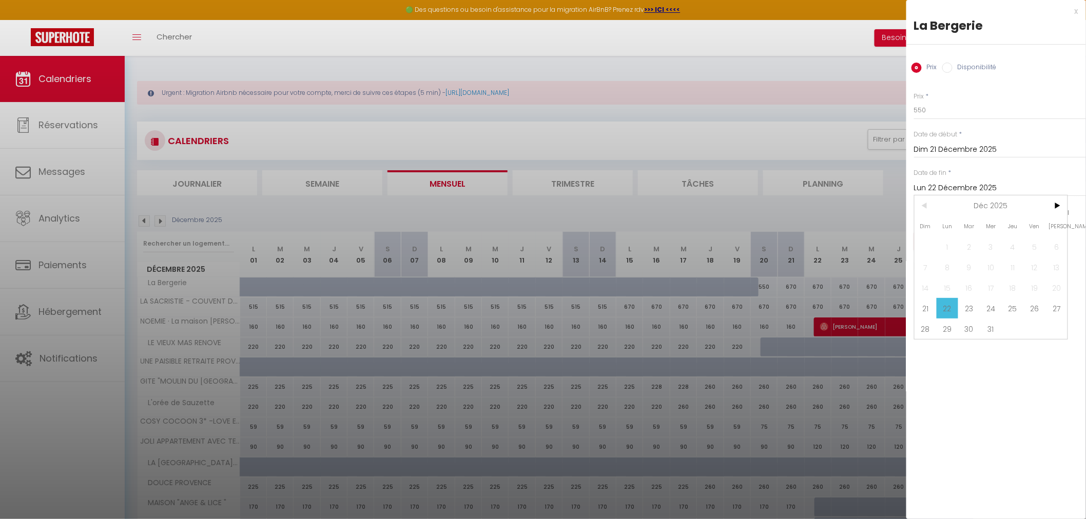
click at [1052, 201] on span ">" at bounding box center [1056, 206] width 22 height 21
click at [925, 263] on span "4" at bounding box center [925, 267] width 22 height 21
type input "Dim 04 Janvier 2026"
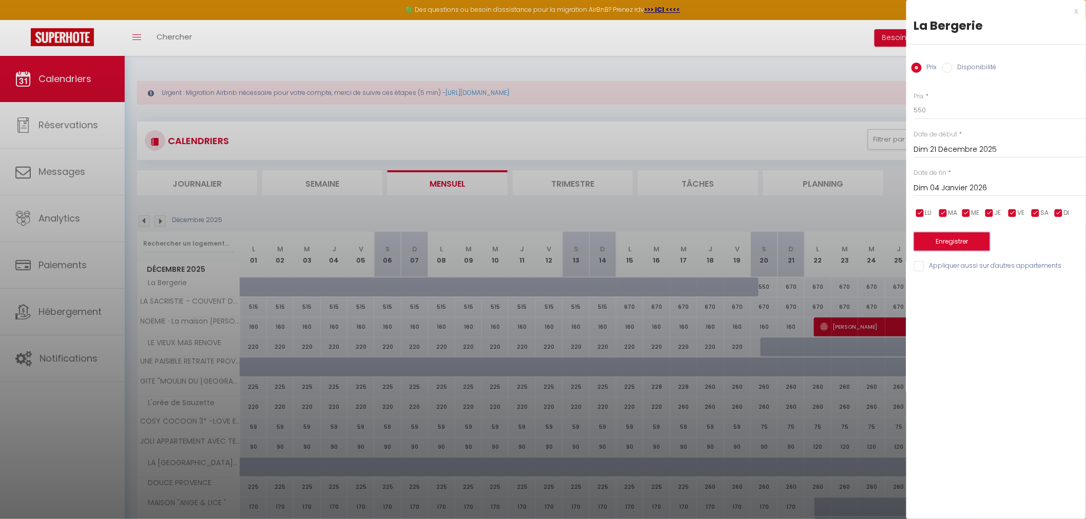
click at [946, 243] on button "Enregistrer" at bounding box center [952, 241] width 76 height 18
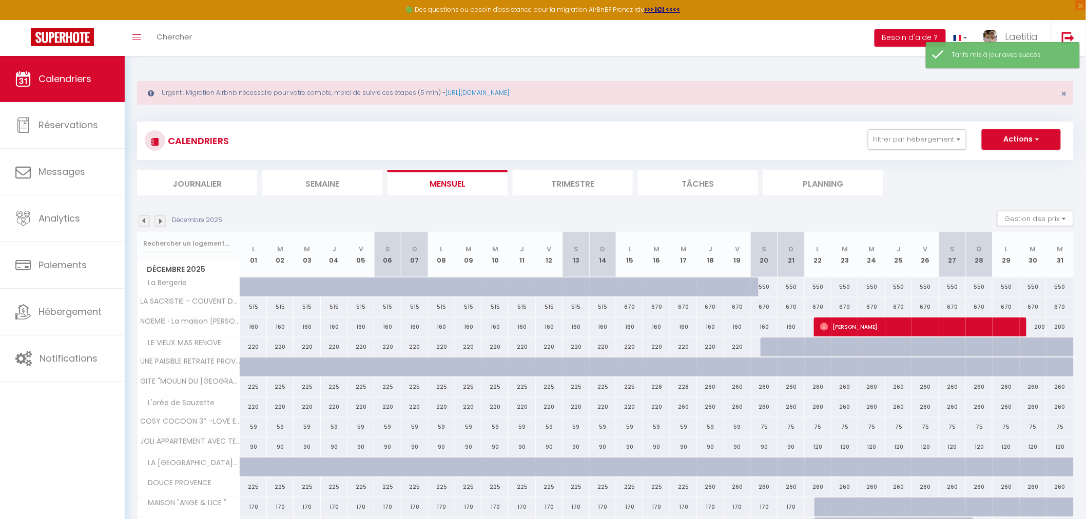
click at [770, 286] on div "550" at bounding box center [764, 287] width 27 height 19
type input "550"
type input "Sam 20 Décembre 2025"
type input "Dim 21 Décembre 2025"
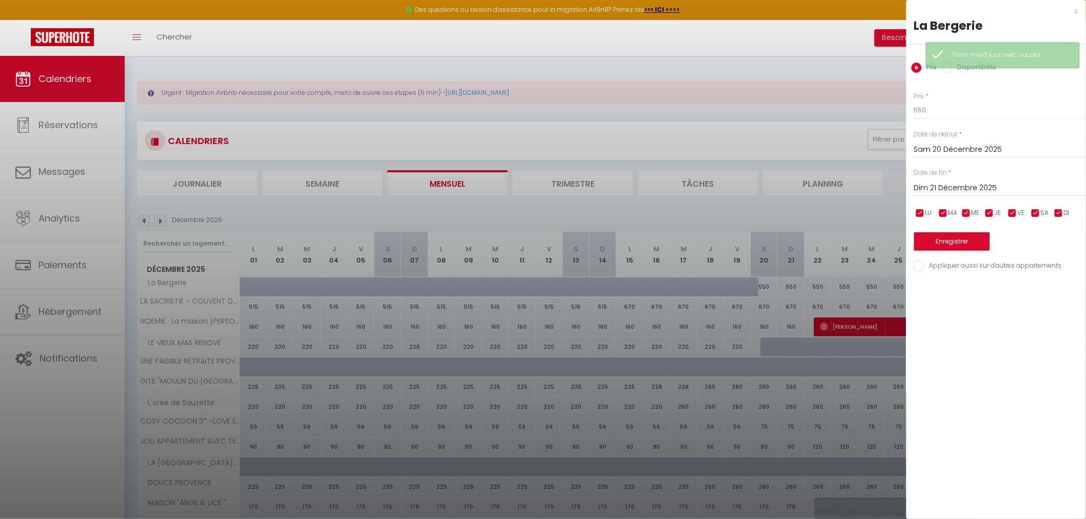
click at [842, 84] on div at bounding box center [543, 259] width 1086 height 519
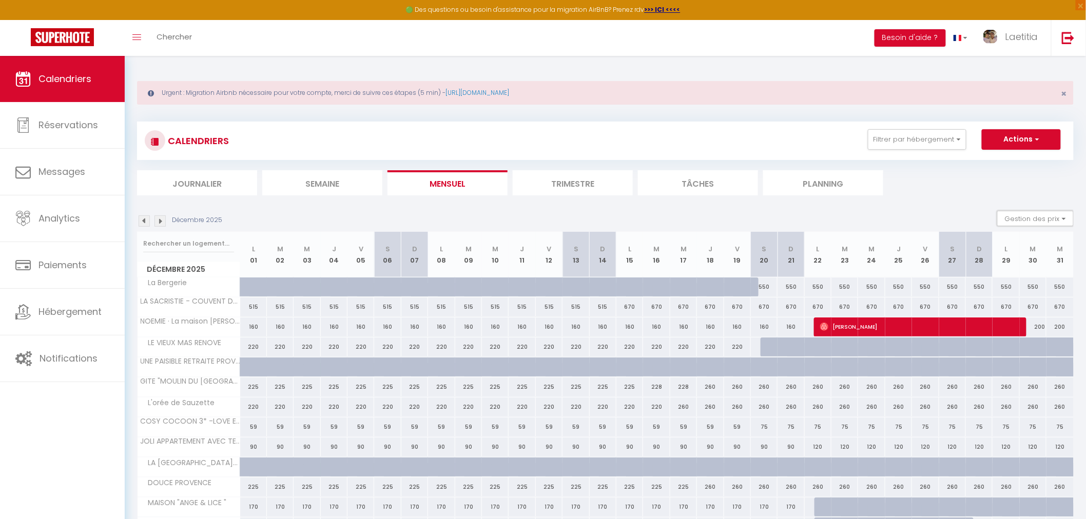
click at [1065, 220] on button "Gestion des prix" at bounding box center [1035, 218] width 76 height 15
click at [987, 249] on input "Nb Nuits minimum" at bounding box center [1027, 250] width 92 height 10
checkbox input "true"
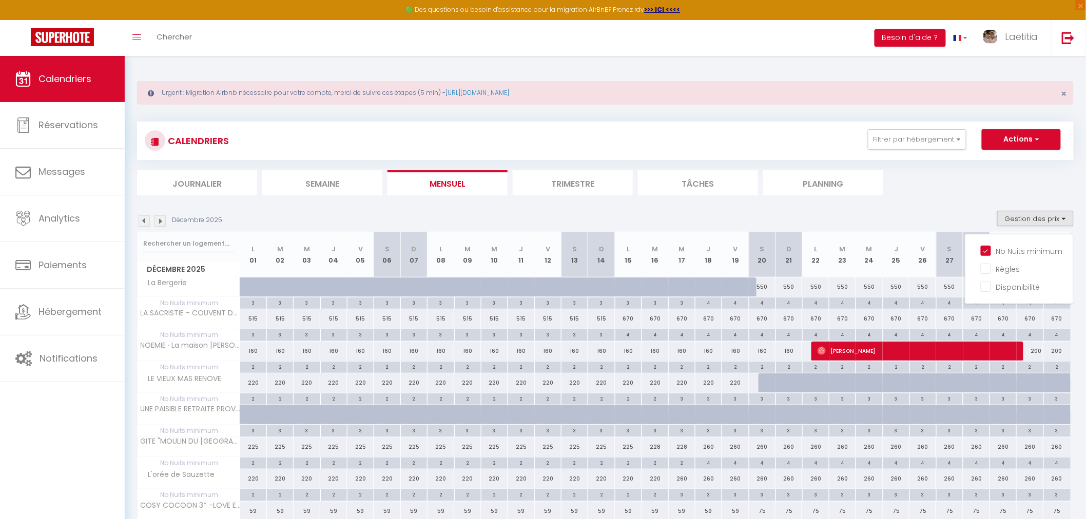
click at [765, 303] on div "4" at bounding box center [762, 303] width 26 height 10
type input "4"
type input "Sam 20 Décembre 2025"
type input "Dim 21 Décembre 2025"
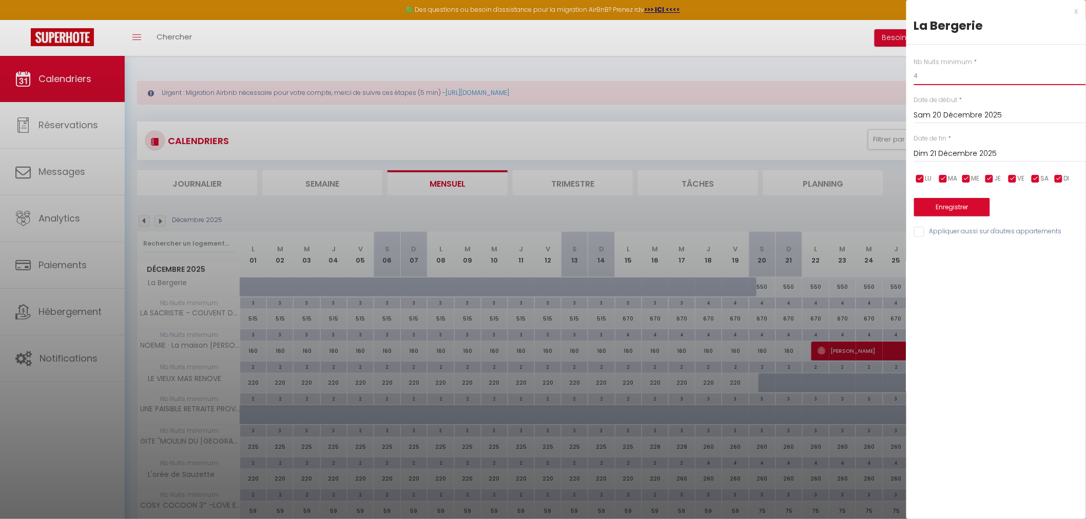
drag, startPoint x: 942, startPoint y: 78, endPoint x: 896, endPoint y: 77, distance: 45.2
click at [896, 77] on body "🟢 Des questions ou besoin d'assistance pour la migration AirBnB? Prenez rdv >>>…" at bounding box center [543, 521] width 1086 height 930
type input "5"
click at [999, 156] on input "Dim 21 Décembre 2025" at bounding box center [1000, 153] width 172 height 13
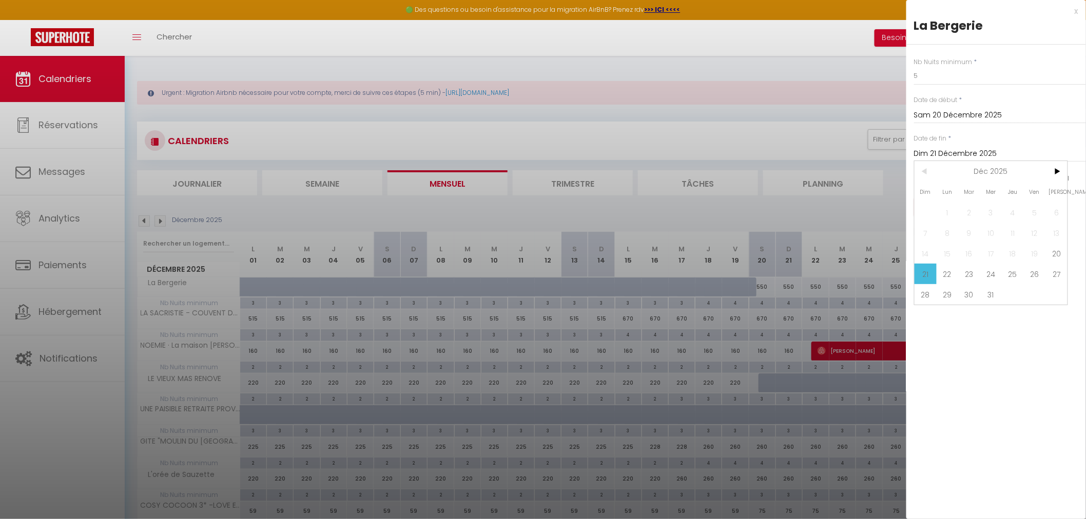
click at [1055, 173] on span ">" at bounding box center [1056, 171] width 22 height 21
click at [927, 229] on span "4" at bounding box center [925, 233] width 22 height 21
type input "Dim 04 Janvier 2026"
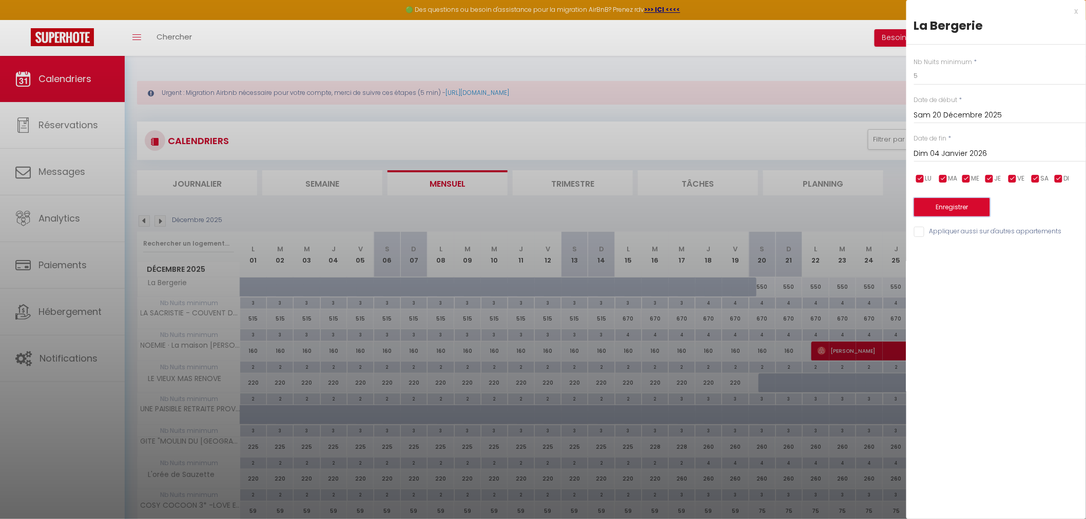
click at [942, 205] on button "Enregistrer" at bounding box center [952, 207] width 76 height 18
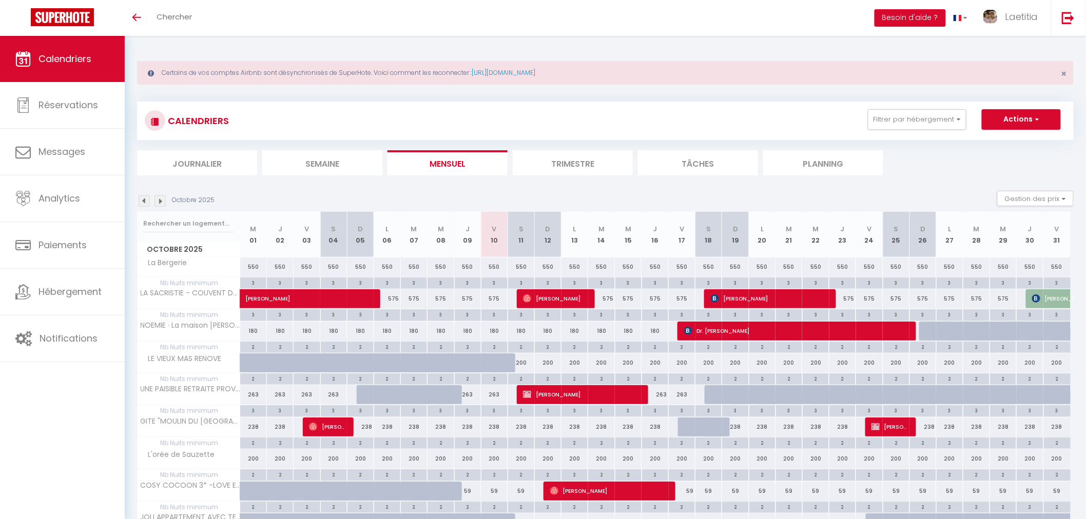
click at [161, 204] on img at bounding box center [159, 201] width 11 height 11
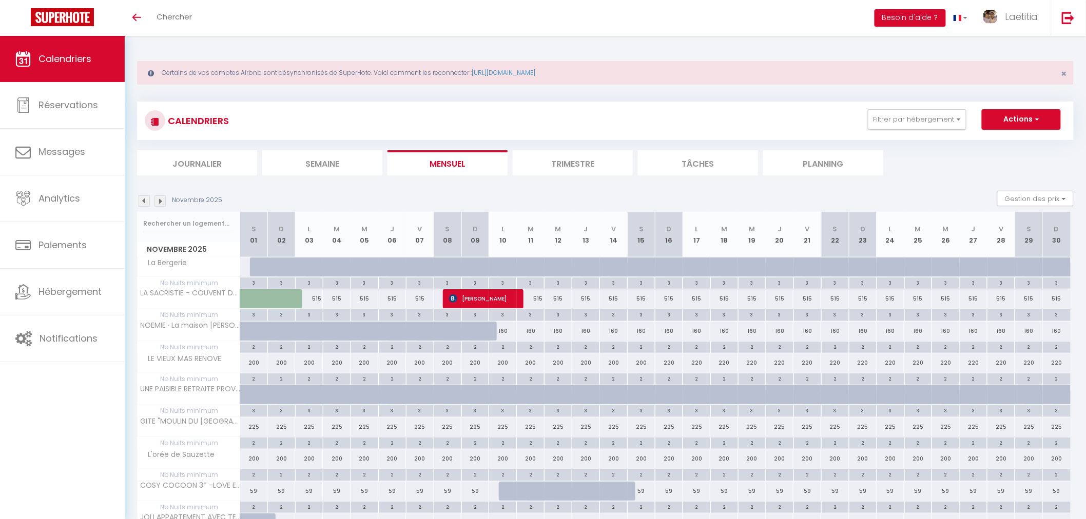
click at [161, 204] on img at bounding box center [159, 201] width 11 height 11
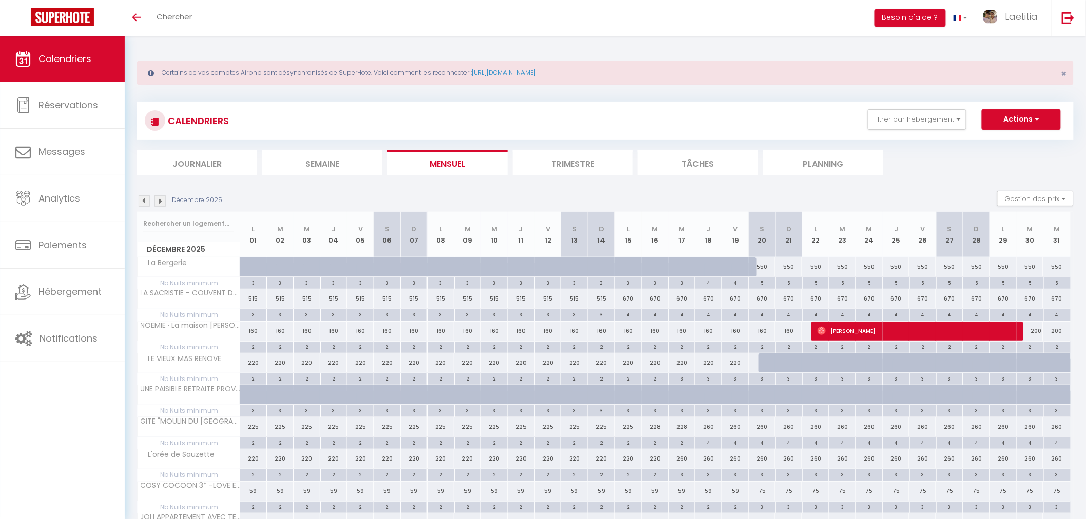
click at [161, 204] on img at bounding box center [159, 201] width 11 height 11
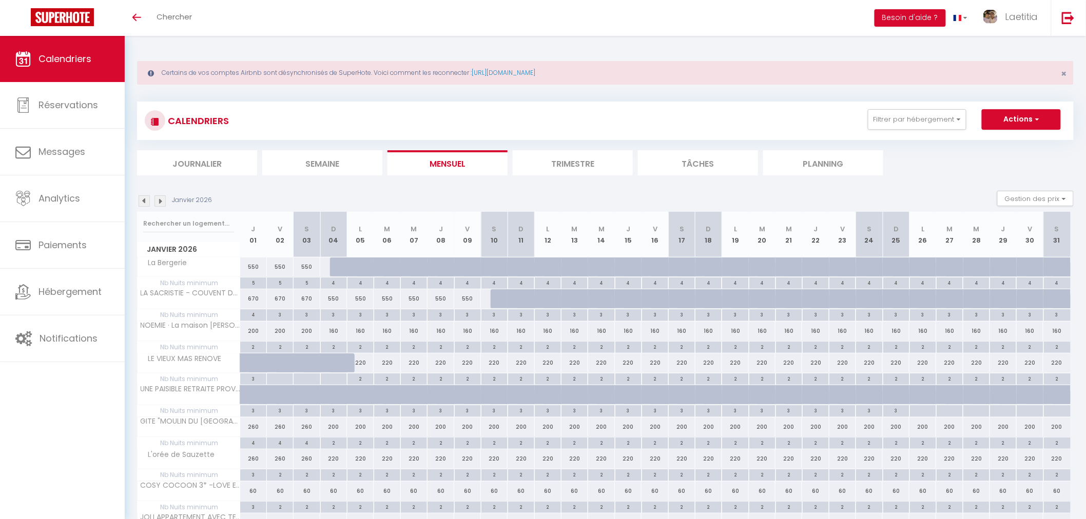
click at [144, 201] on img at bounding box center [144, 201] width 11 height 11
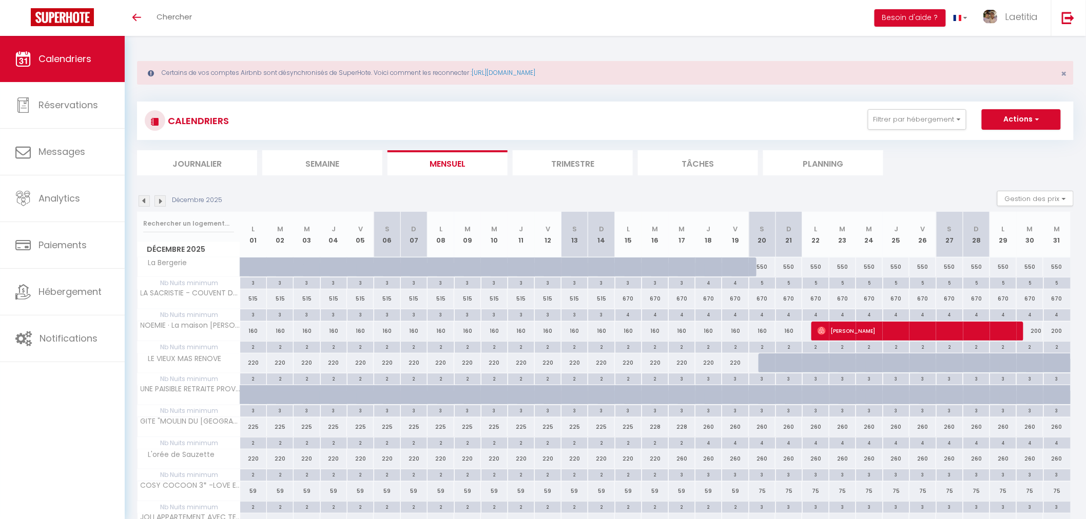
click at [768, 270] on div "550" at bounding box center [762, 267] width 27 height 19
type input "550"
type input "Sam 20 Décembre 2025"
type input "Dim 21 Décembre 2025"
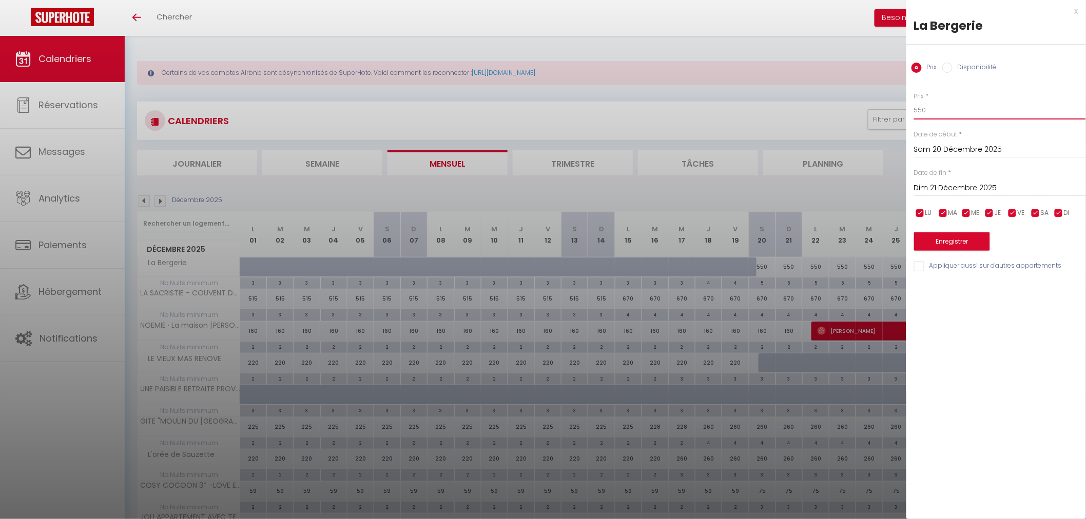
drag, startPoint x: 954, startPoint y: 115, endPoint x: 885, endPoint y: 105, distance: 70.0
click at [885, 105] on body "🟢 Des questions ou besoin d'assistance pour la migration AirBnB? Prenez rdv >>>…" at bounding box center [543, 501] width 1086 height 930
type input "525"
click at [976, 192] on input "Dim 21 Décembre 2025" at bounding box center [1000, 188] width 172 height 13
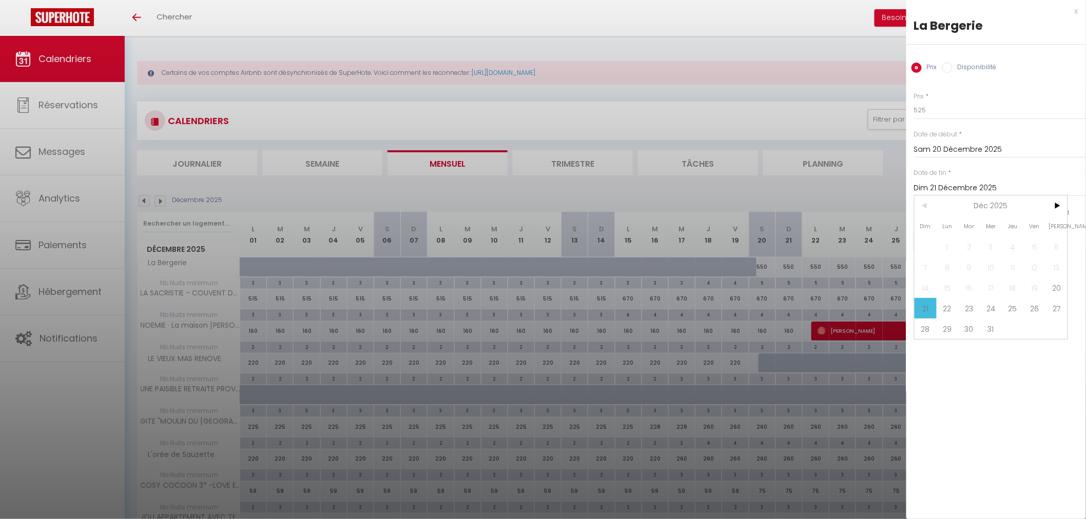
click at [1056, 204] on span ">" at bounding box center [1056, 206] width 22 height 21
click at [928, 265] on span "4" at bounding box center [925, 267] width 22 height 21
type input "Dim 04 Janvier 2026"
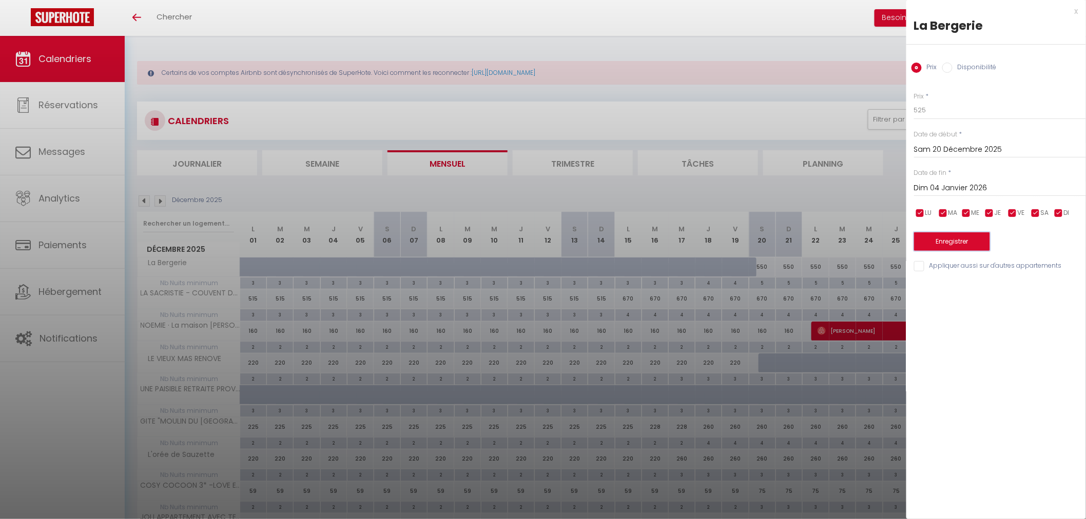
click at [945, 244] on button "Enregistrer" at bounding box center [952, 241] width 76 height 18
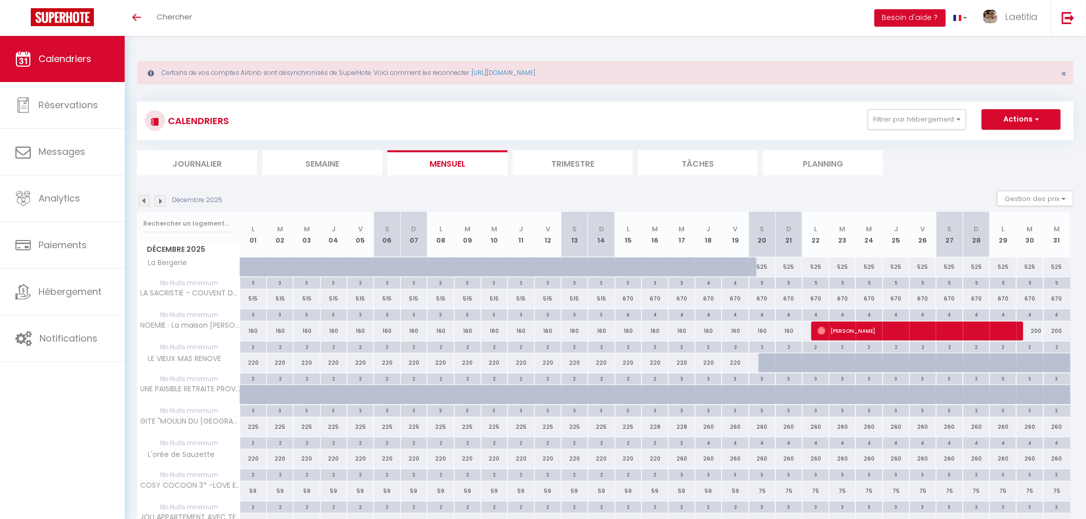
click at [767, 264] on div "525" at bounding box center [762, 267] width 27 height 19
type input "525"
type input "Sam 20 Décembre 2025"
type input "Dim 21 Décembre 2025"
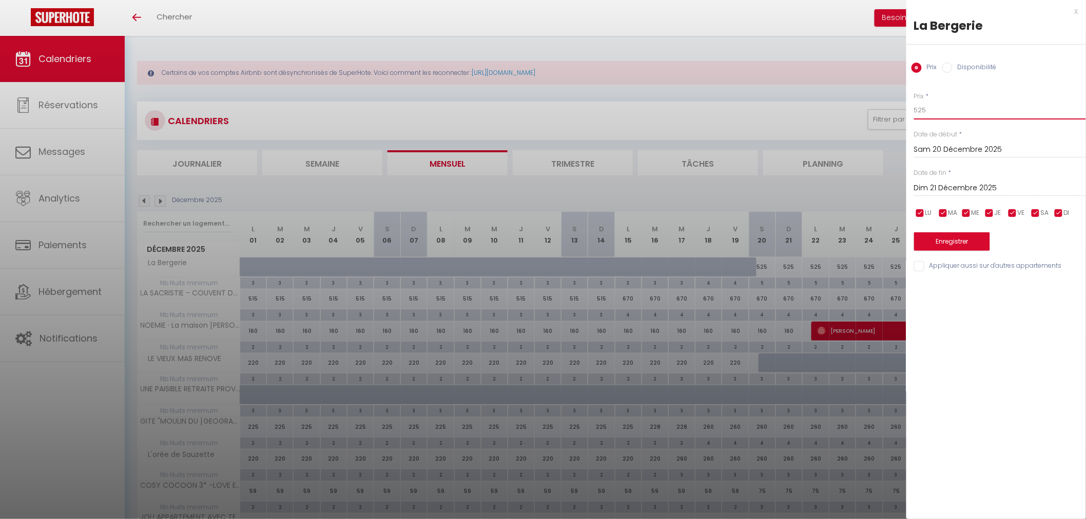
drag, startPoint x: 950, startPoint y: 111, endPoint x: 917, endPoint y: 110, distance: 32.9
click at [917, 110] on input "525" at bounding box center [1000, 110] width 172 height 18
type input "530"
click at [991, 192] on input "Dim 21 Décembre 2025" at bounding box center [1000, 188] width 172 height 13
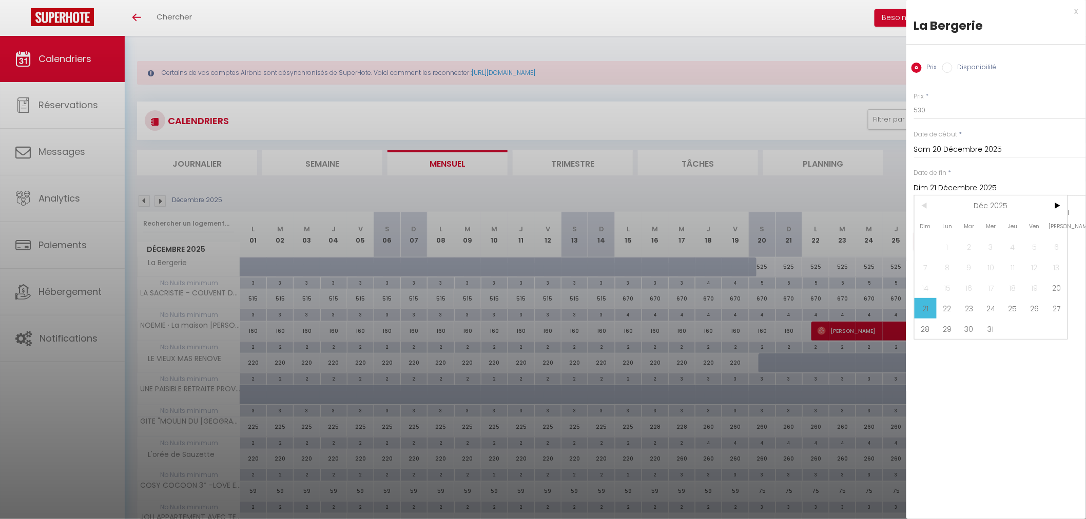
click at [1053, 207] on span ">" at bounding box center [1056, 206] width 22 height 21
click at [922, 267] on span "4" at bounding box center [925, 267] width 22 height 21
type input "Dim 04 Janvier 2026"
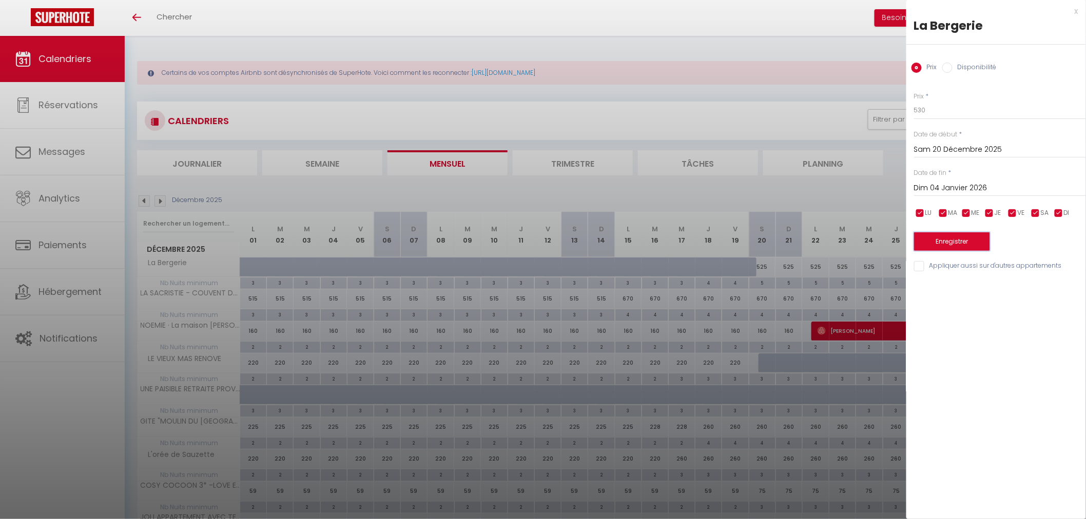
click at [934, 239] on button "Enregistrer" at bounding box center [952, 241] width 76 height 18
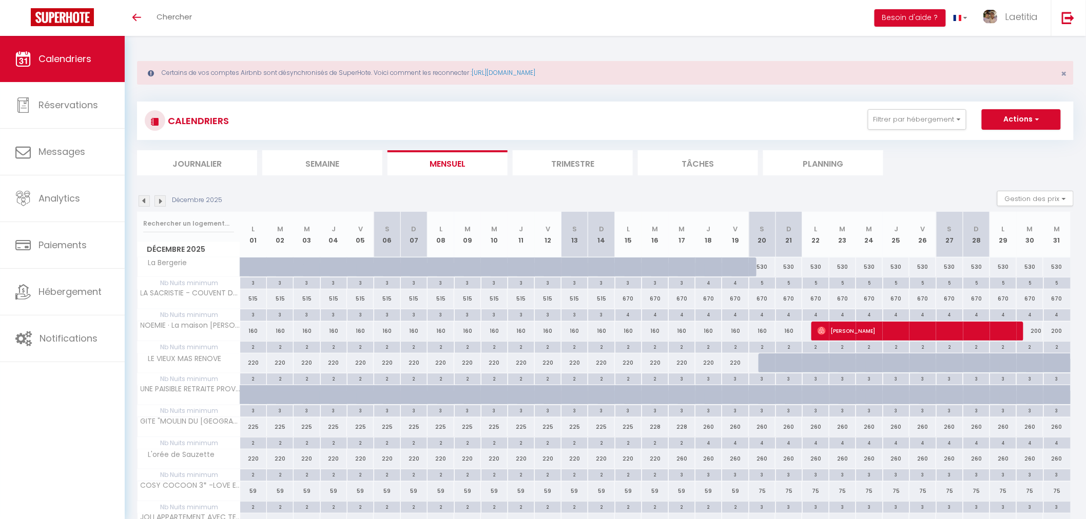
click at [766, 268] on div "530" at bounding box center [762, 267] width 27 height 19
type input "530"
type input "Sam 20 Décembre 2025"
type input "Dim 21 Décembre 2025"
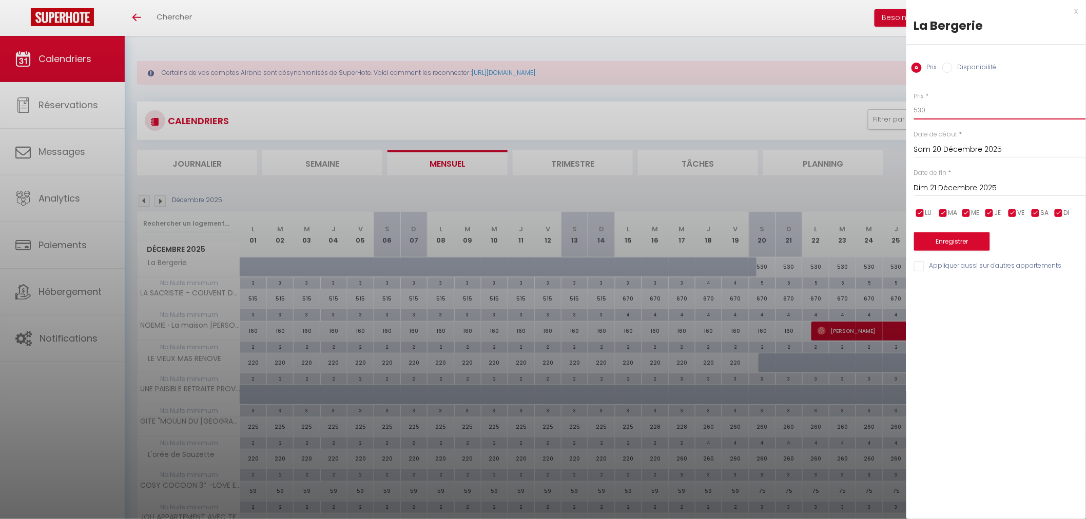
drag, startPoint x: 927, startPoint y: 113, endPoint x: 916, endPoint y: 113, distance: 11.3
click at [916, 113] on input "530" at bounding box center [1000, 110] width 172 height 18
type input "540"
click at [971, 190] on input "Dim 21 Décembre 2025" at bounding box center [1000, 188] width 172 height 13
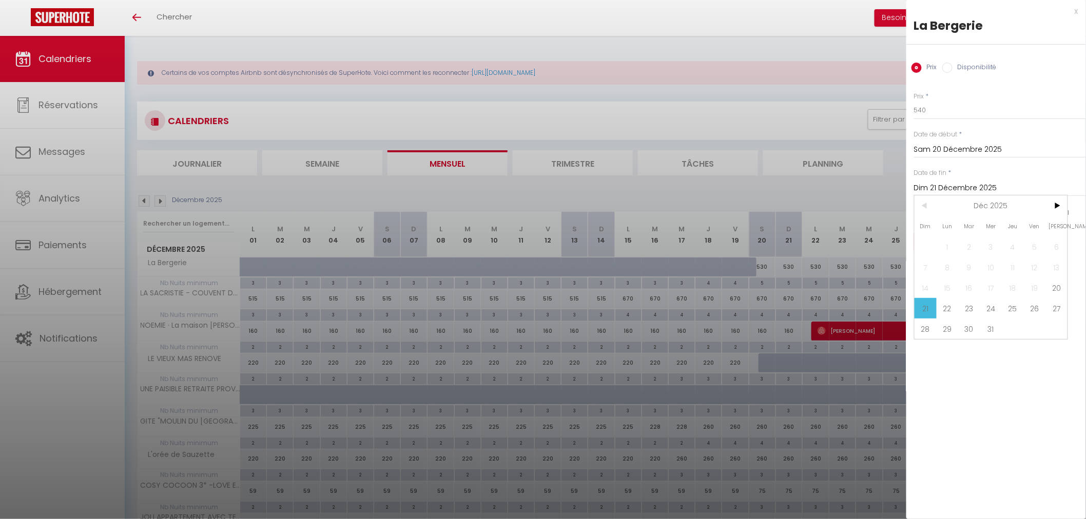
click at [1053, 207] on span ">" at bounding box center [1056, 206] width 22 height 21
click at [929, 265] on span "4" at bounding box center [925, 267] width 22 height 21
type input "Dim 04 Janvier 2026"
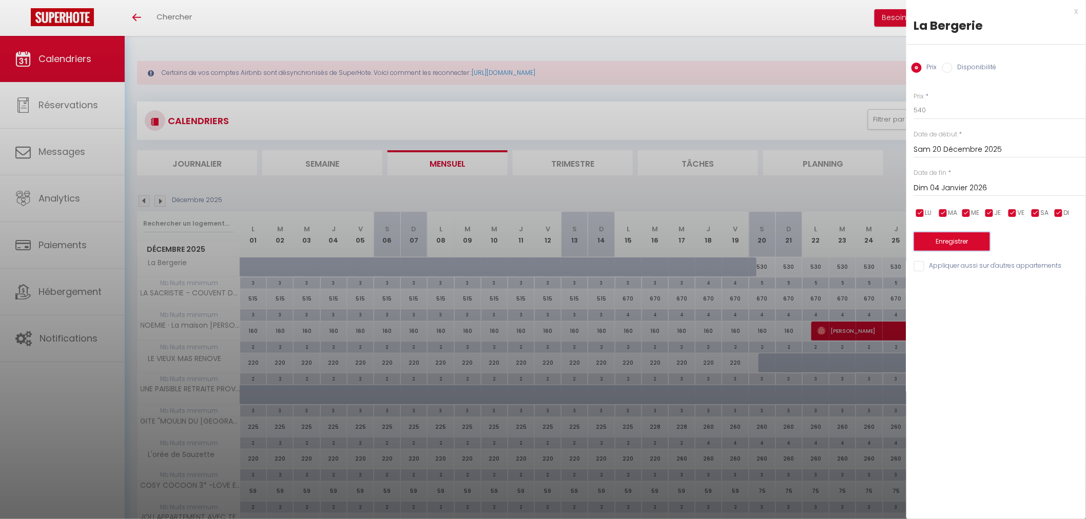
click at [937, 239] on button "Enregistrer" at bounding box center [952, 241] width 76 height 18
